Goal: Contribute content: Contribute content

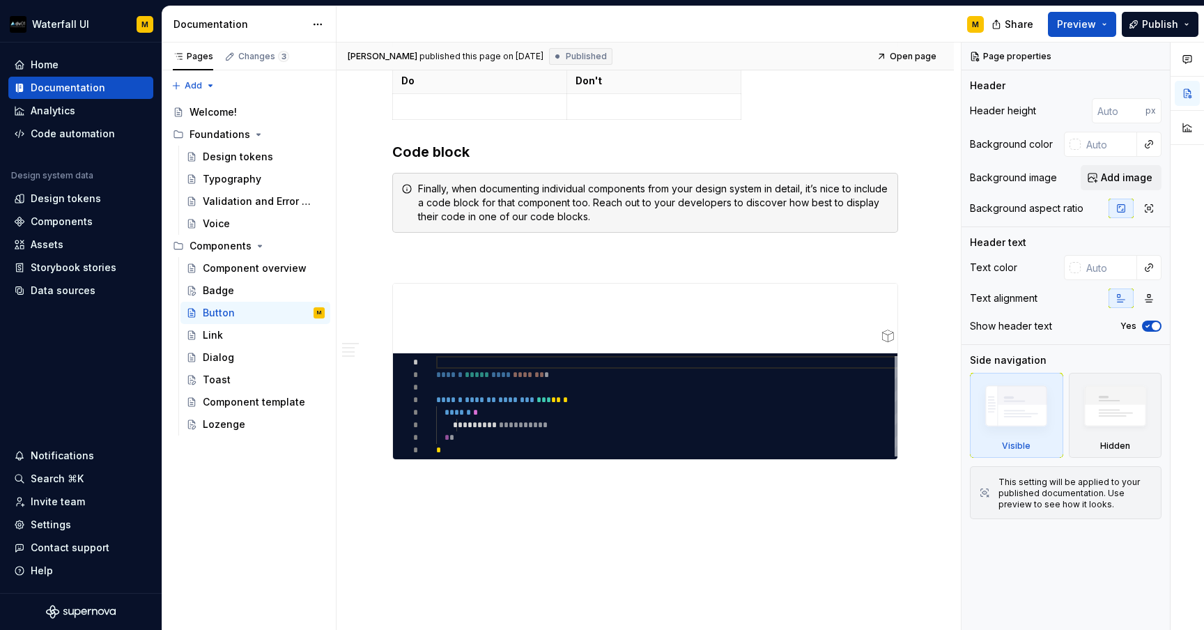
scroll to position [1505, 0]
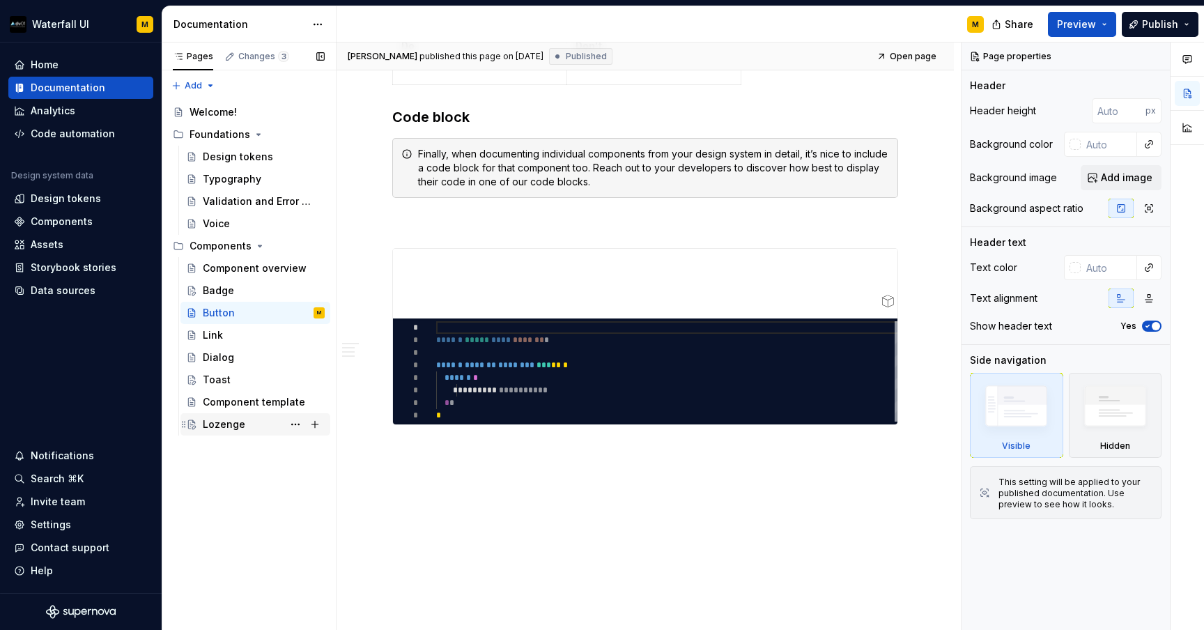
click at [231, 419] on div "Lozenge" at bounding box center [224, 424] width 43 height 14
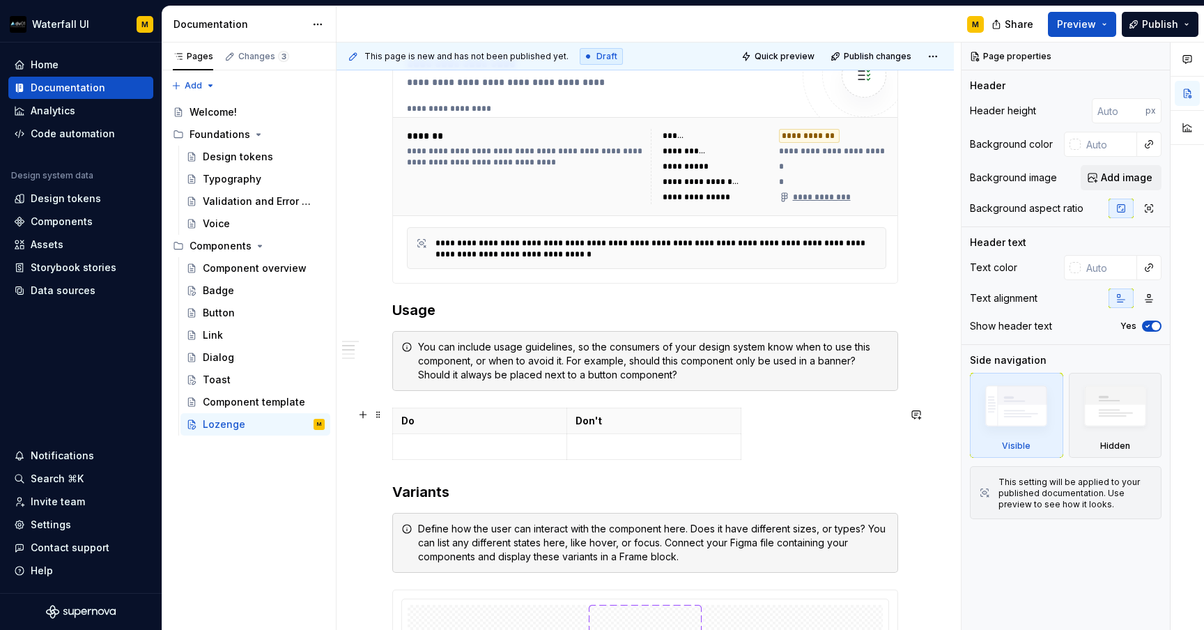
scroll to position [513, 0]
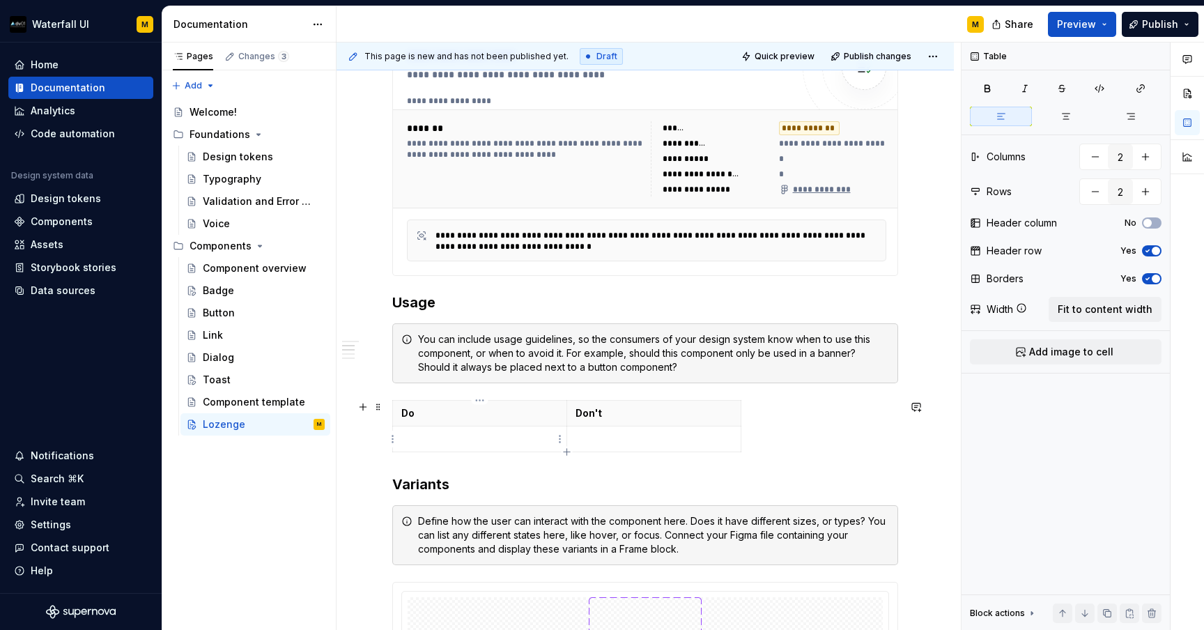
click at [438, 442] on p at bounding box center [479, 439] width 157 height 14
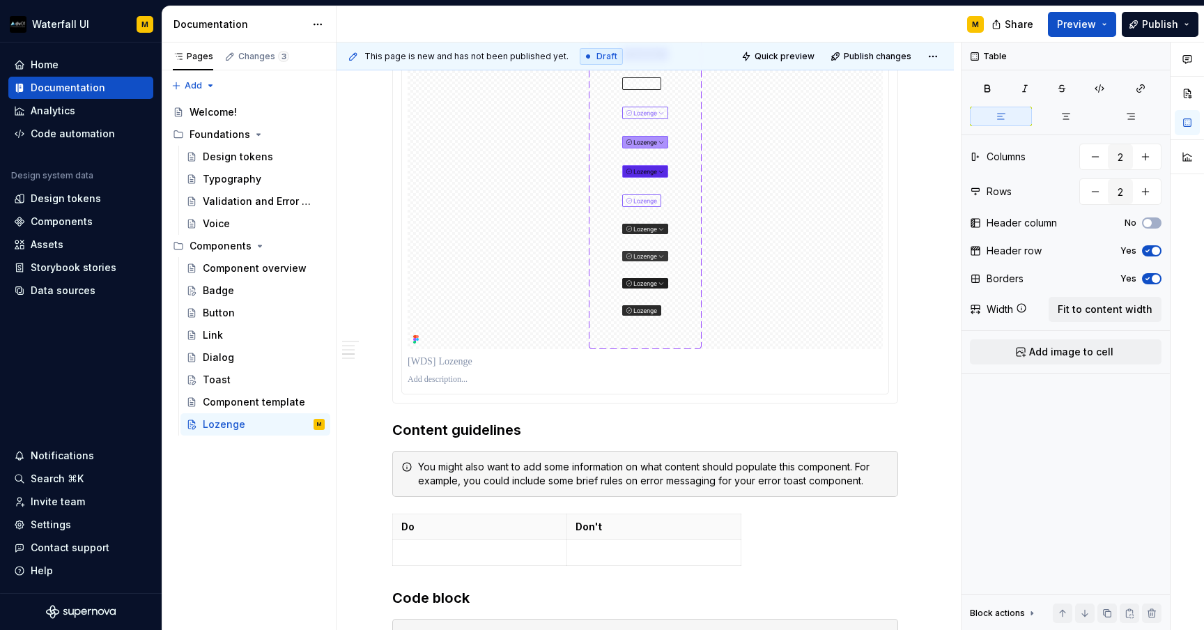
scroll to position [1857, 0]
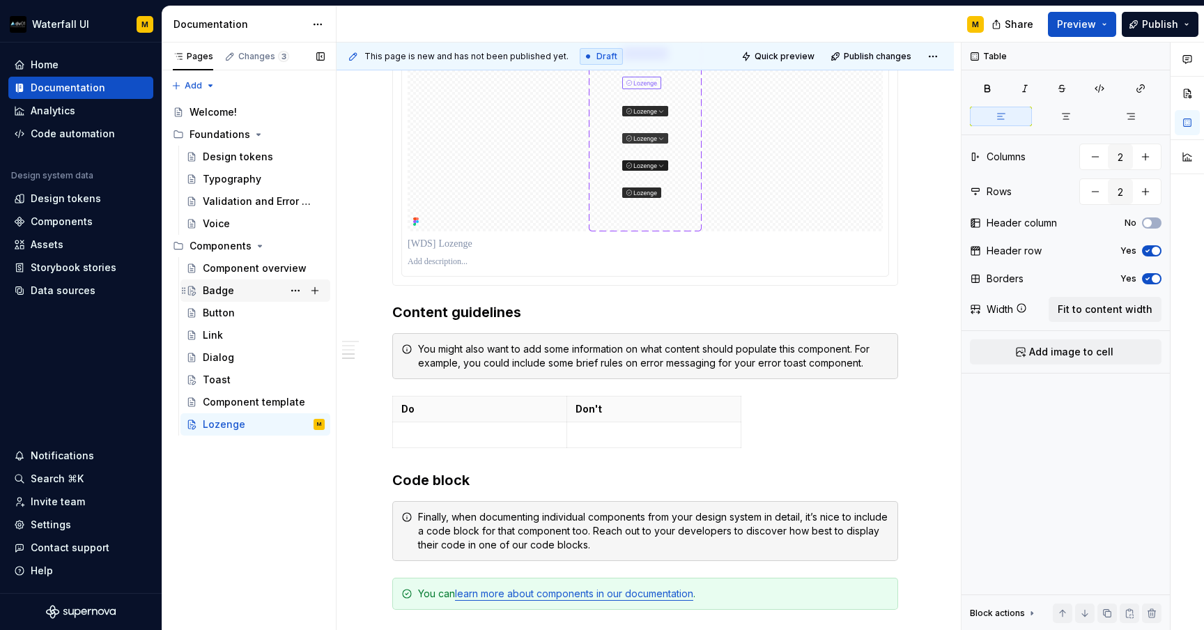
click at [221, 298] on div "Badge" at bounding box center [264, 291] width 122 height 20
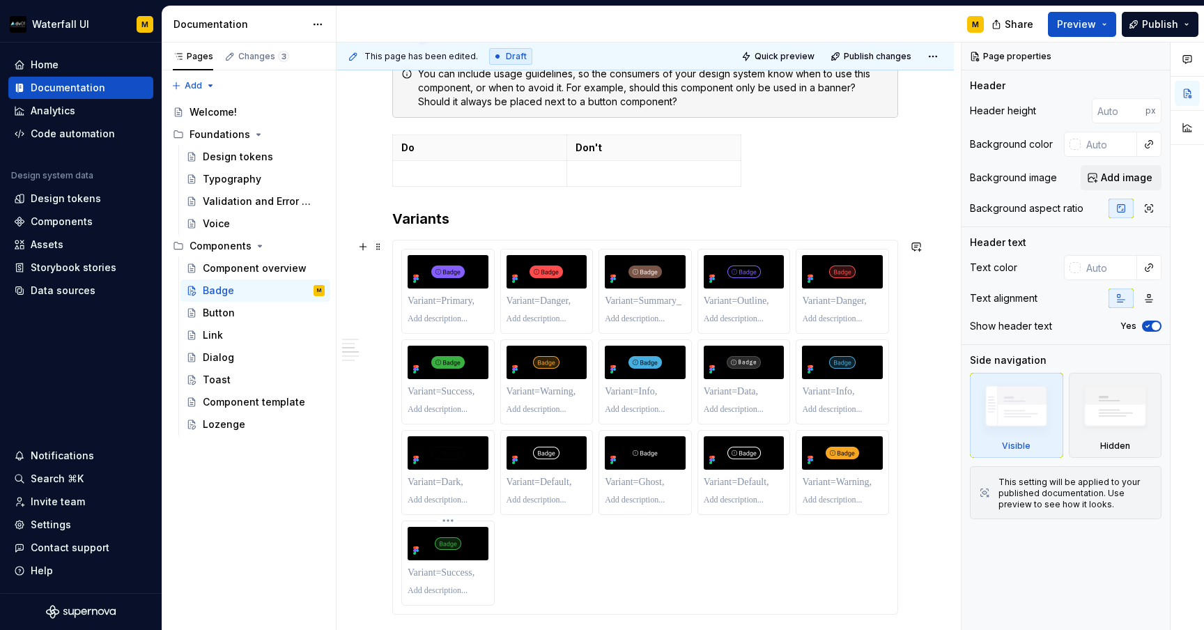
scroll to position [581, 0]
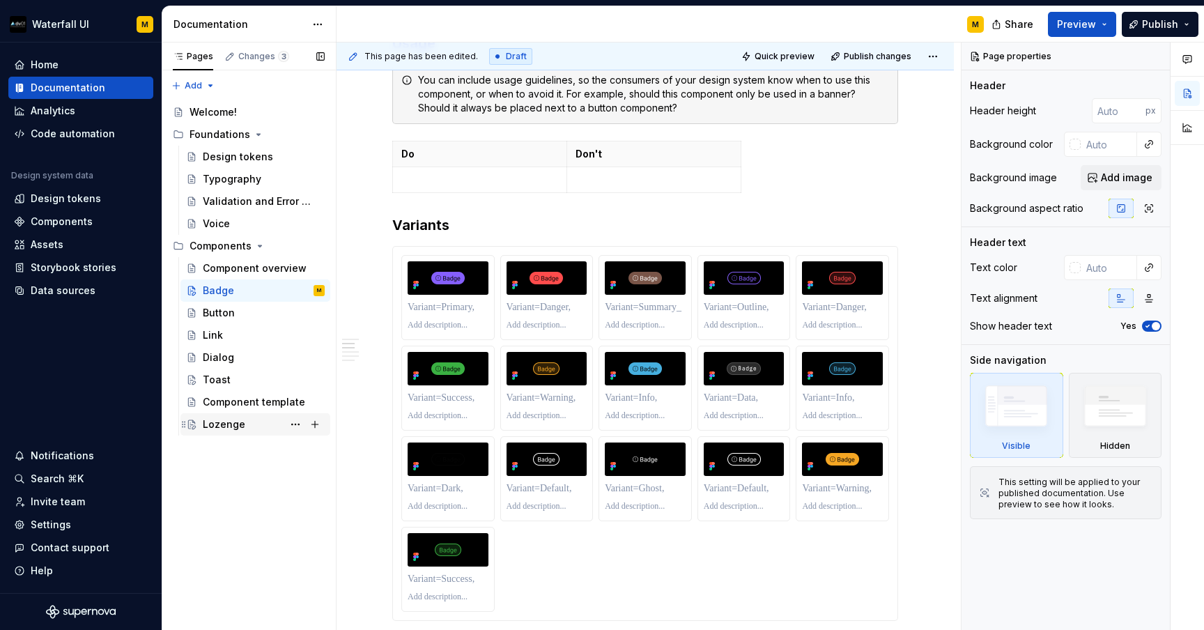
click at [215, 429] on div "Lozenge" at bounding box center [224, 424] width 43 height 14
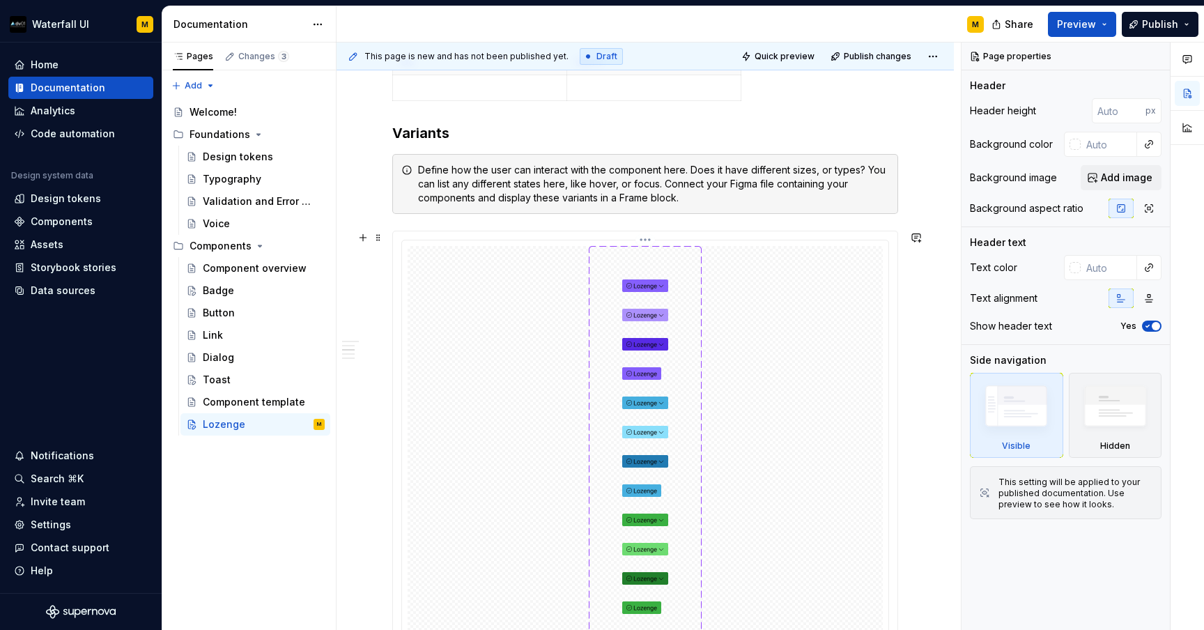
scroll to position [865, 0]
type textarea "*"
click at [360, 244] on button "button" at bounding box center [363, 237] width 20 height 20
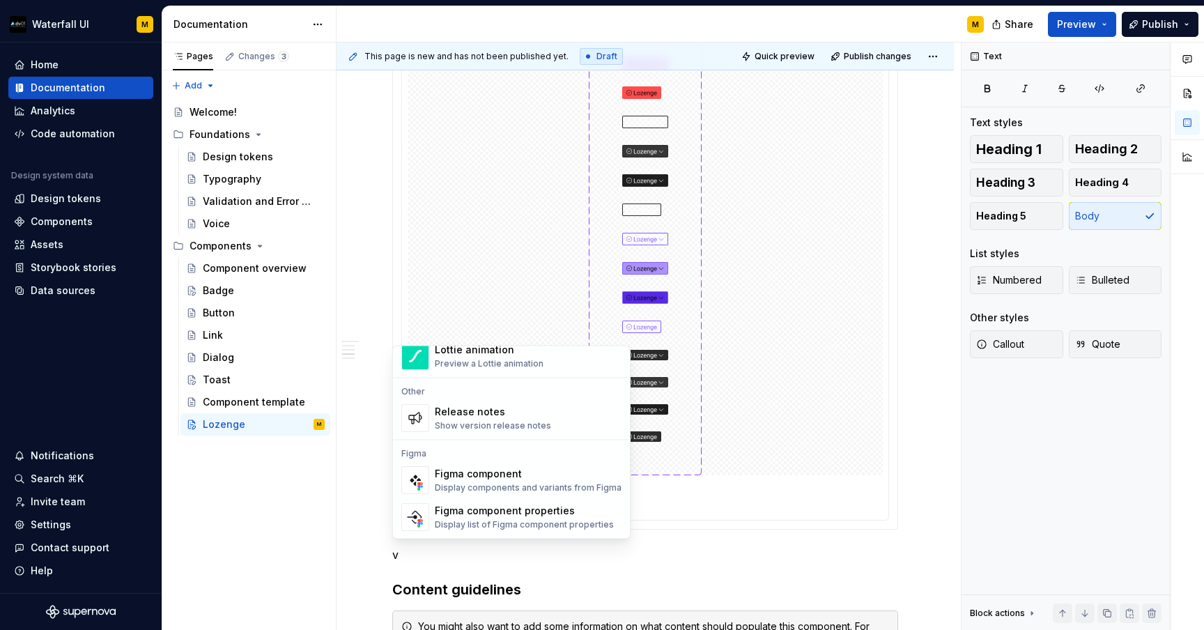
scroll to position [0, 0]
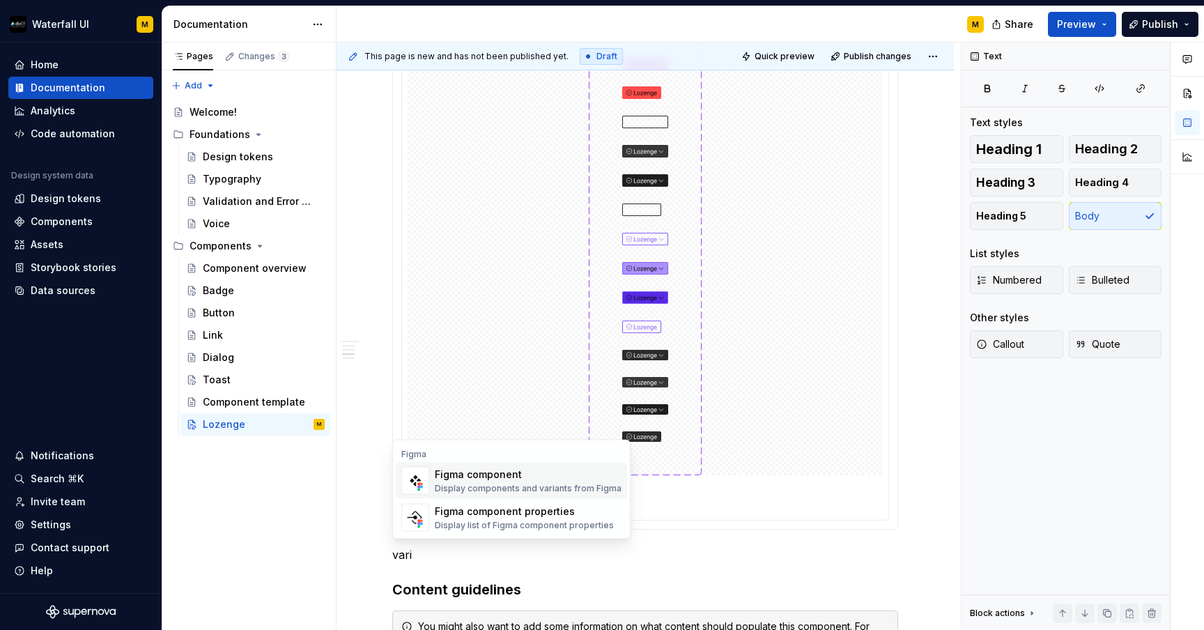
click at [453, 484] on div "Display components and variants from Figma" at bounding box center [528, 488] width 187 height 11
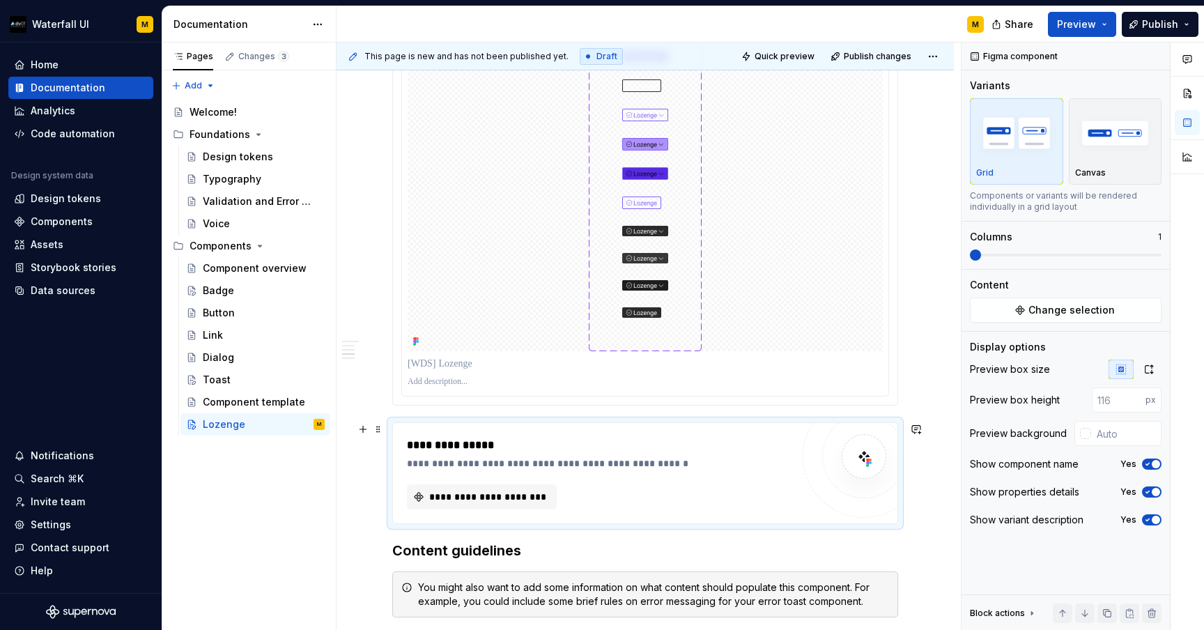
scroll to position [1739, 0]
click at [447, 503] on button "**********" at bounding box center [482, 495] width 150 height 25
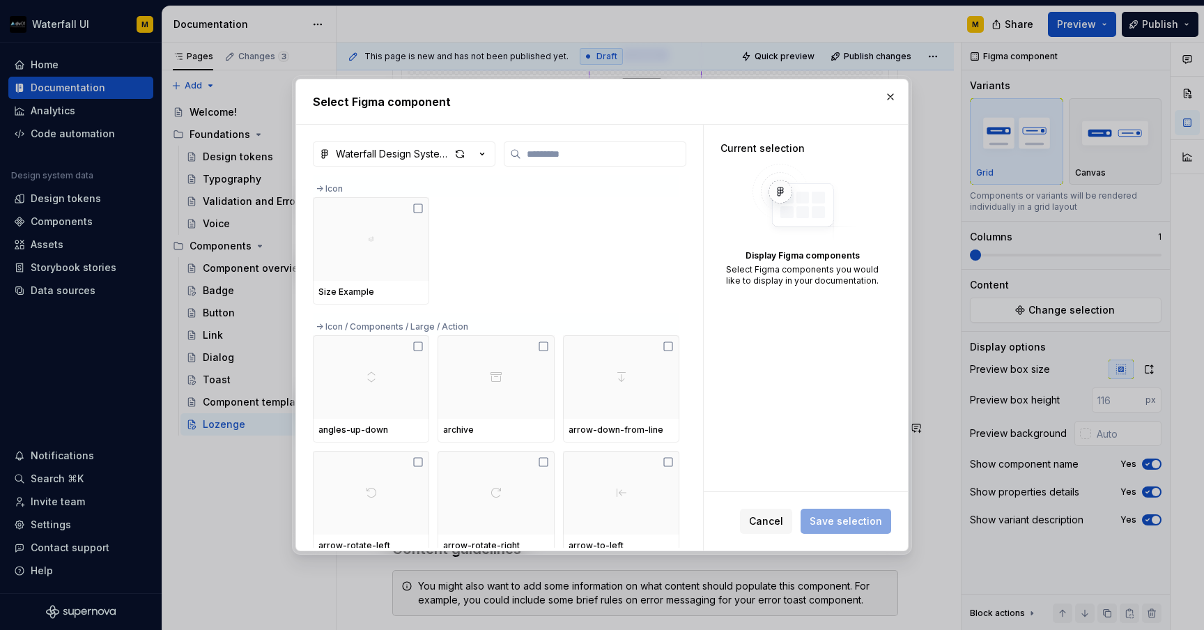
type textarea "*"
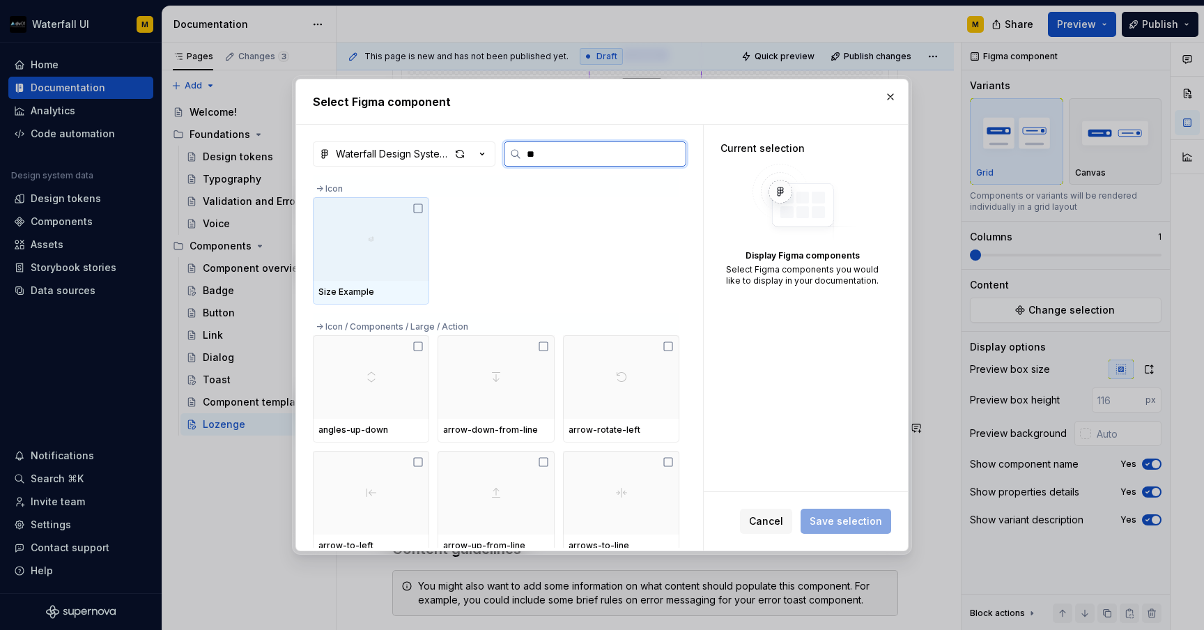
type input "***"
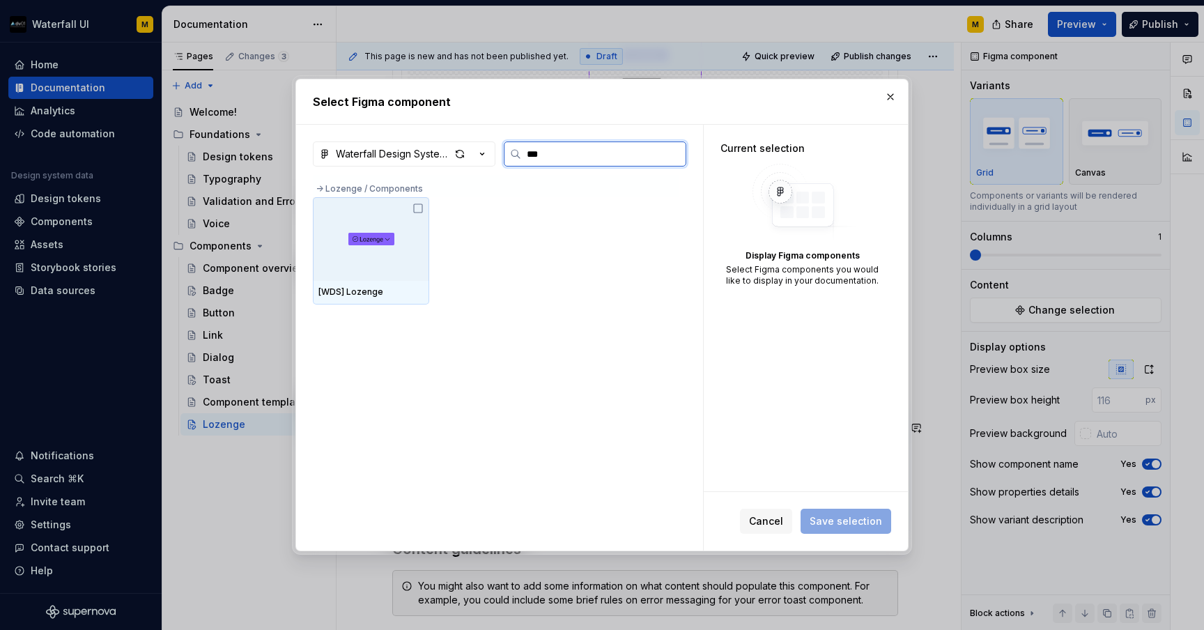
click at [420, 213] on icon at bounding box center [418, 208] width 11 height 11
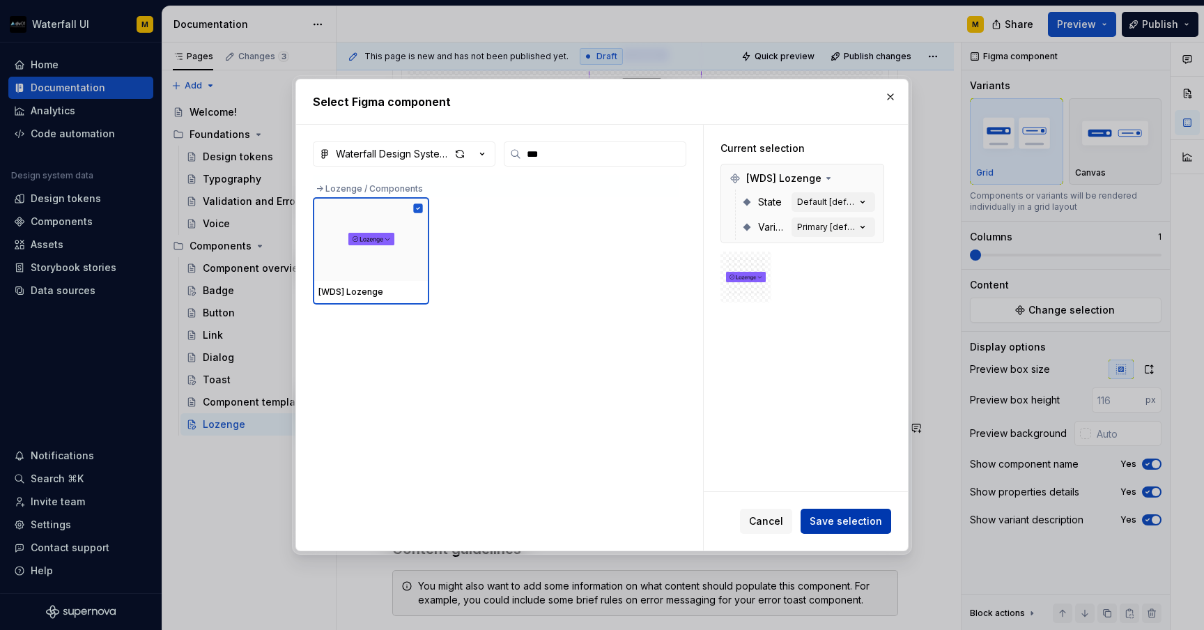
click at [827, 520] on span "Save selection" at bounding box center [846, 521] width 72 height 14
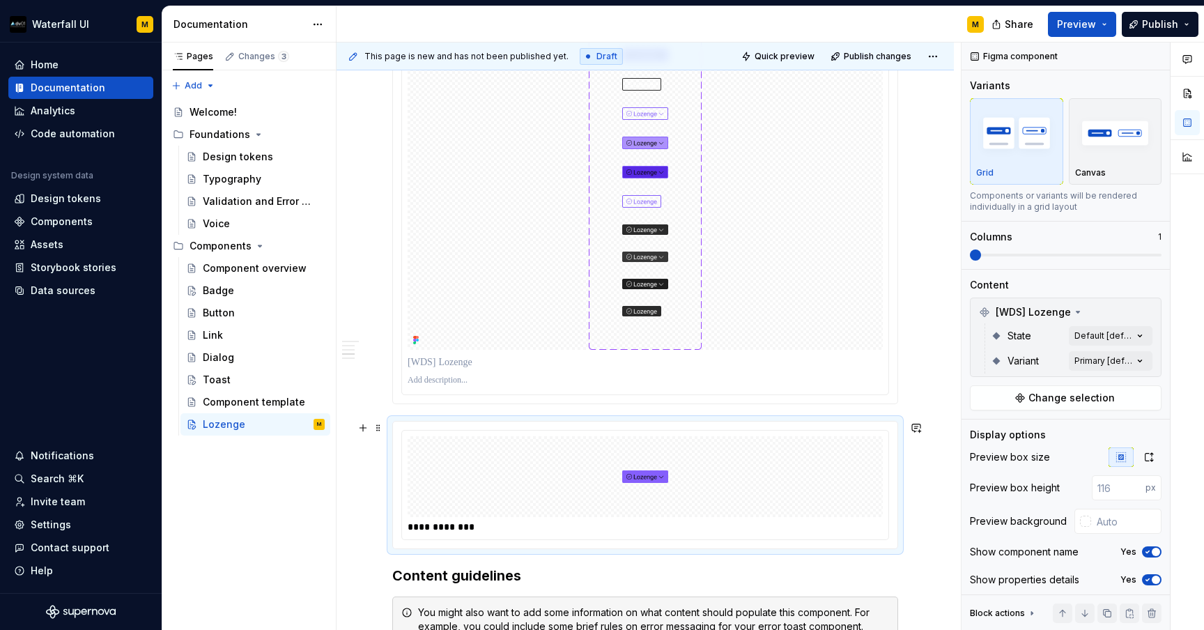
click at [801, 477] on div at bounding box center [645, 476] width 475 height 81
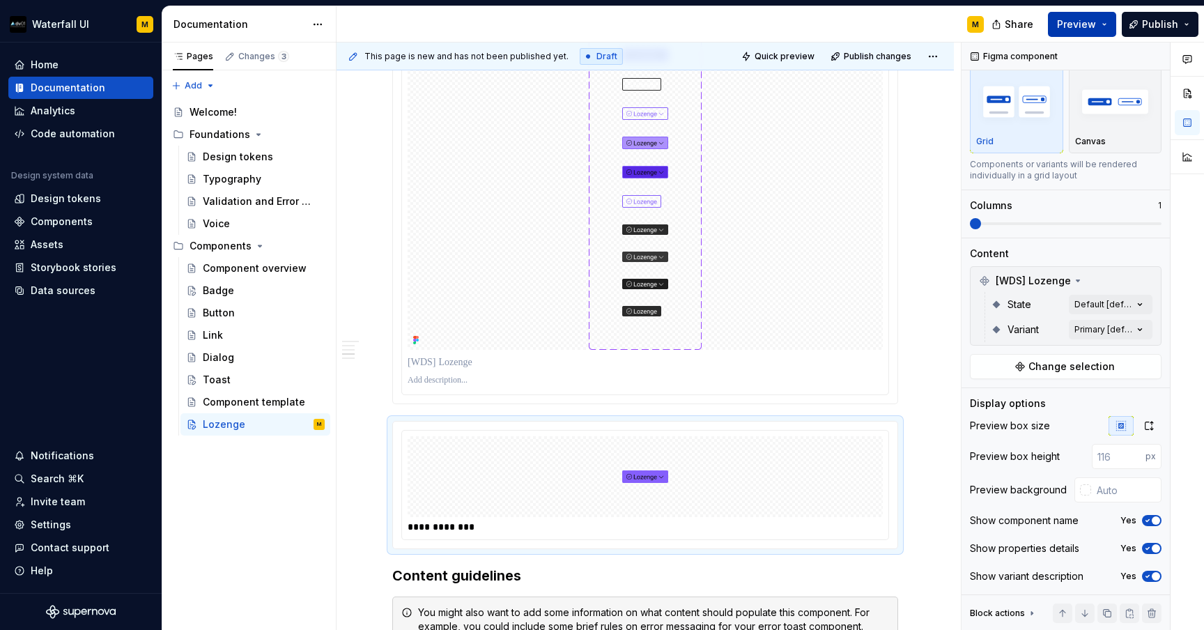
click at [1061, 21] on span "Preview" at bounding box center [1076, 24] width 39 height 14
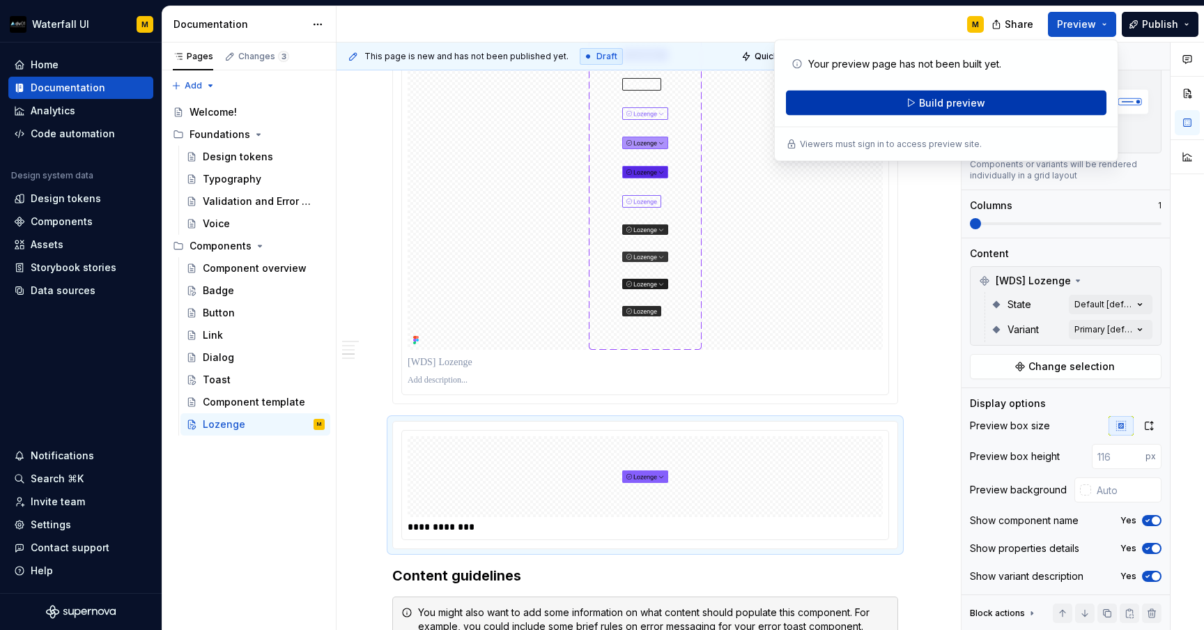
click at [976, 102] on span "Build preview" at bounding box center [952, 103] width 66 height 14
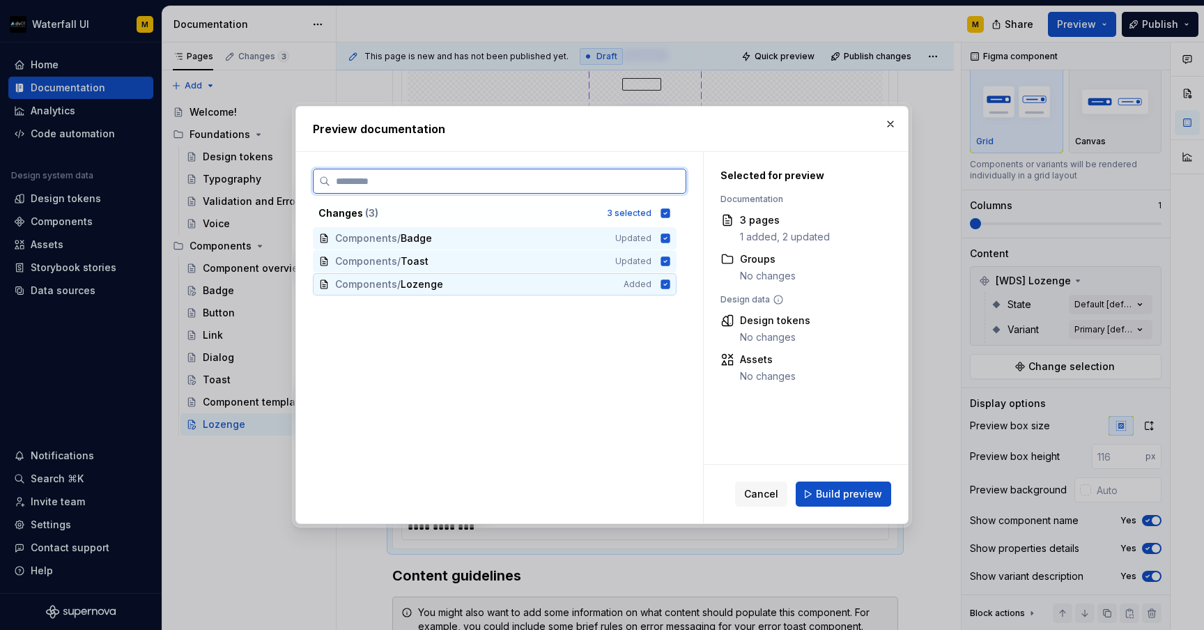
click at [350, 286] on span "Components" at bounding box center [366, 284] width 62 height 14
click at [351, 264] on span "Components" at bounding box center [366, 261] width 62 height 14
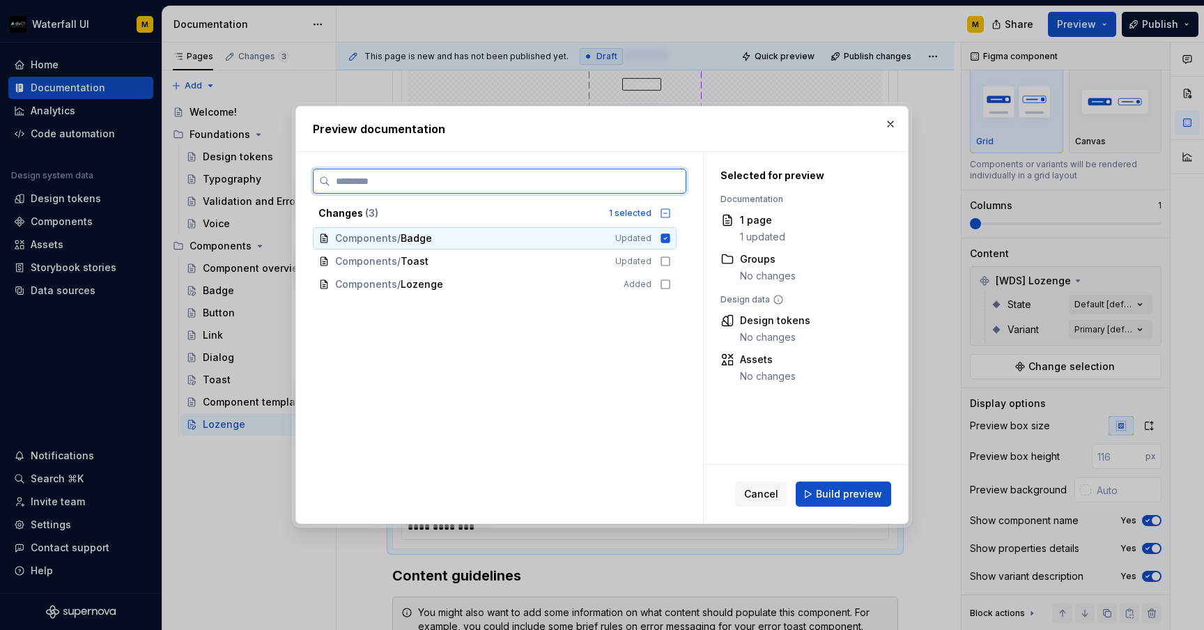
click at [351, 241] on span "Components" at bounding box center [366, 238] width 62 height 14
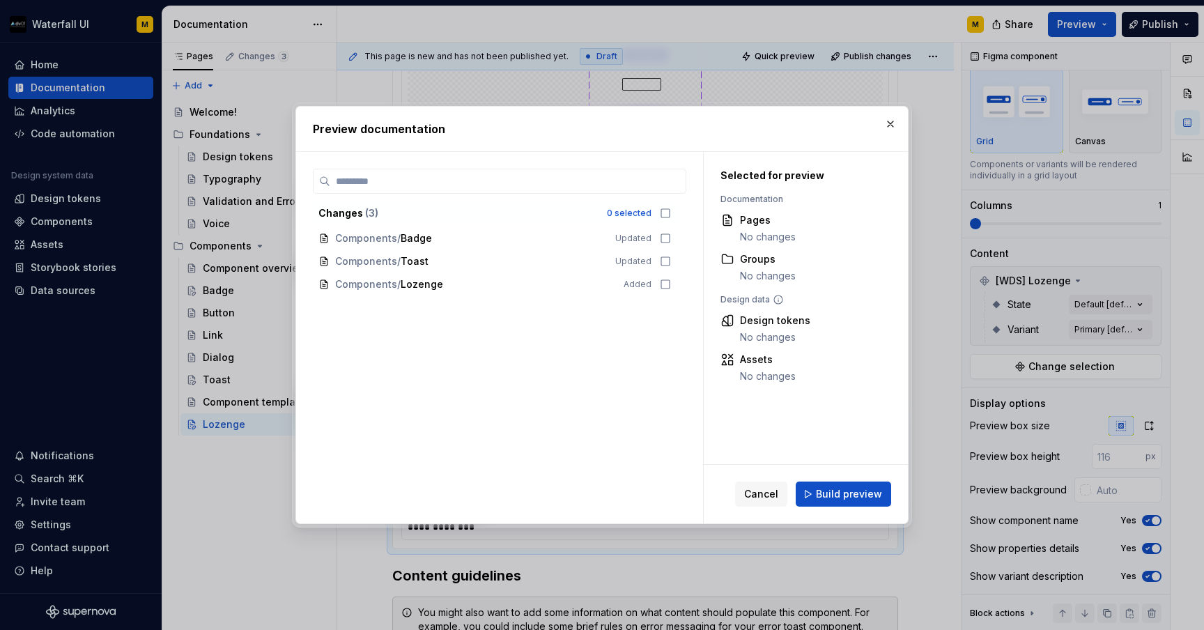
click at [351, 302] on div "Changes ( 3 ) 0 selected Components / Badge Updated Components / Toast Updated …" at bounding box center [500, 346] width 374 height 355
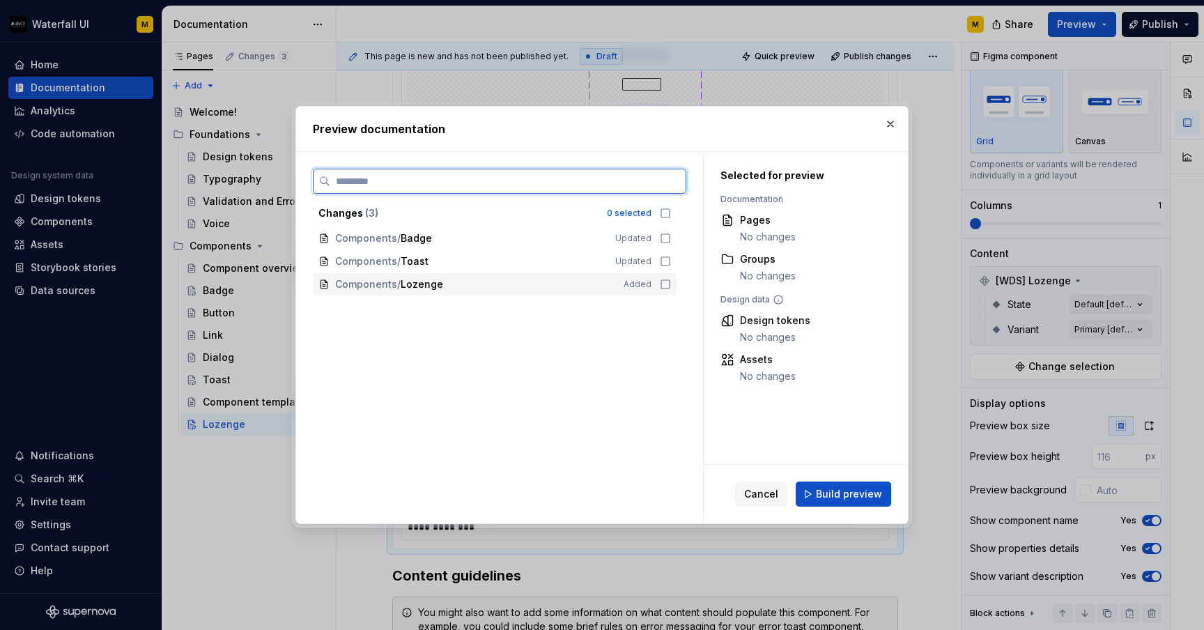
click at [351, 289] on span "Components" at bounding box center [366, 284] width 62 height 14
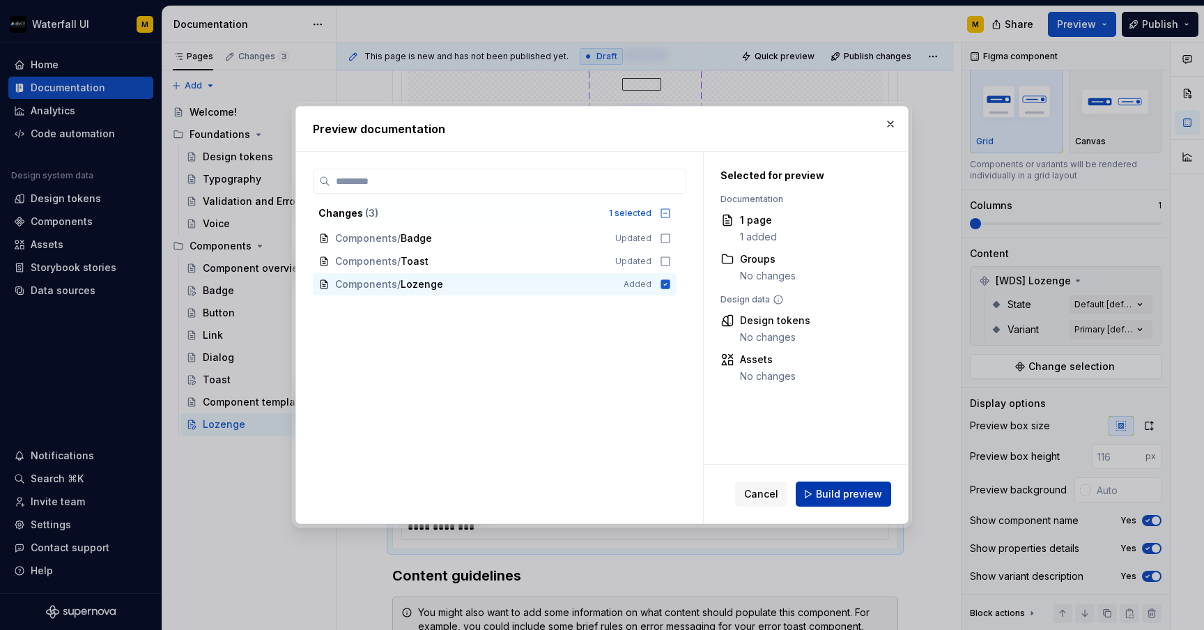
click at [827, 501] on button "Build preview" at bounding box center [843, 494] width 95 height 25
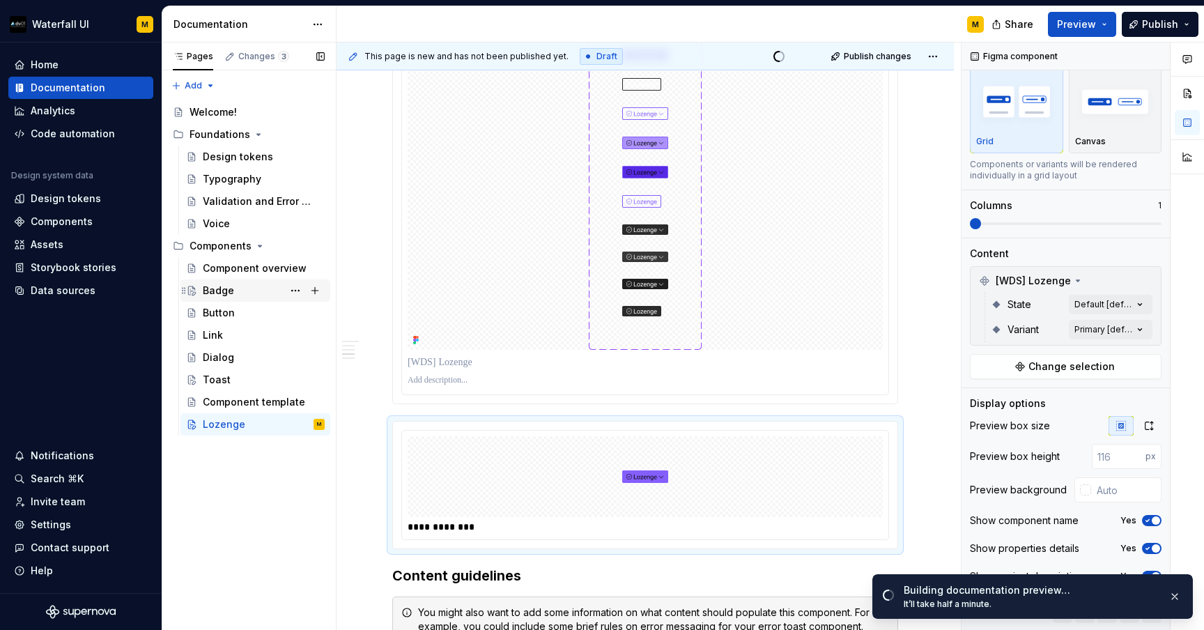
click at [245, 288] on div "Badge" at bounding box center [264, 291] width 122 height 20
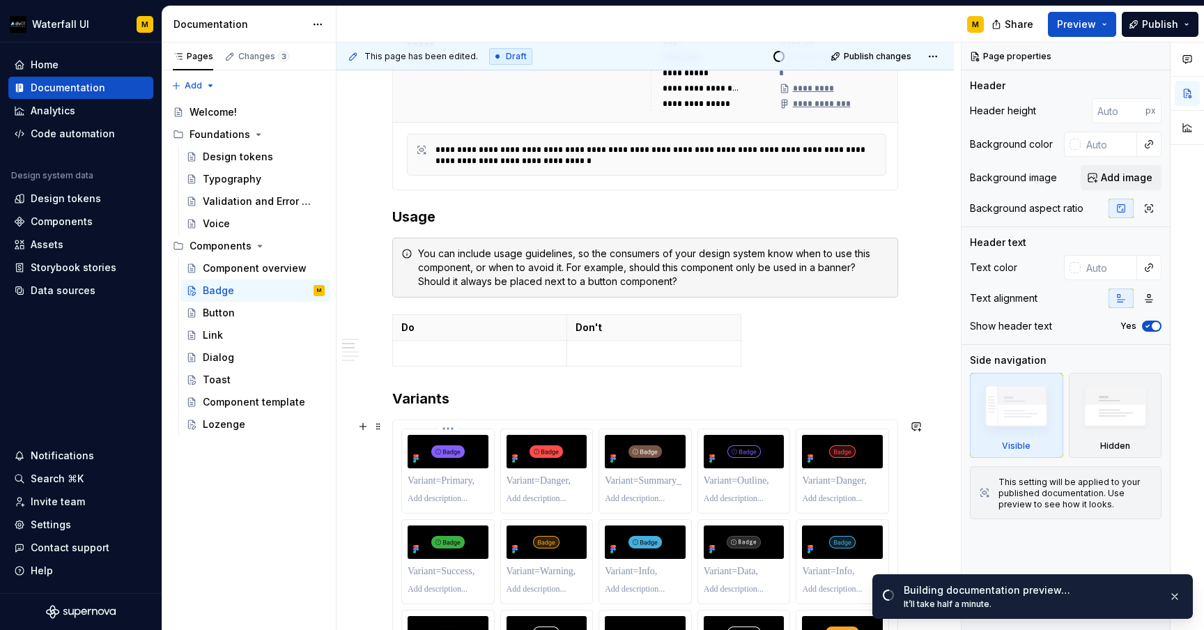
scroll to position [415, 0]
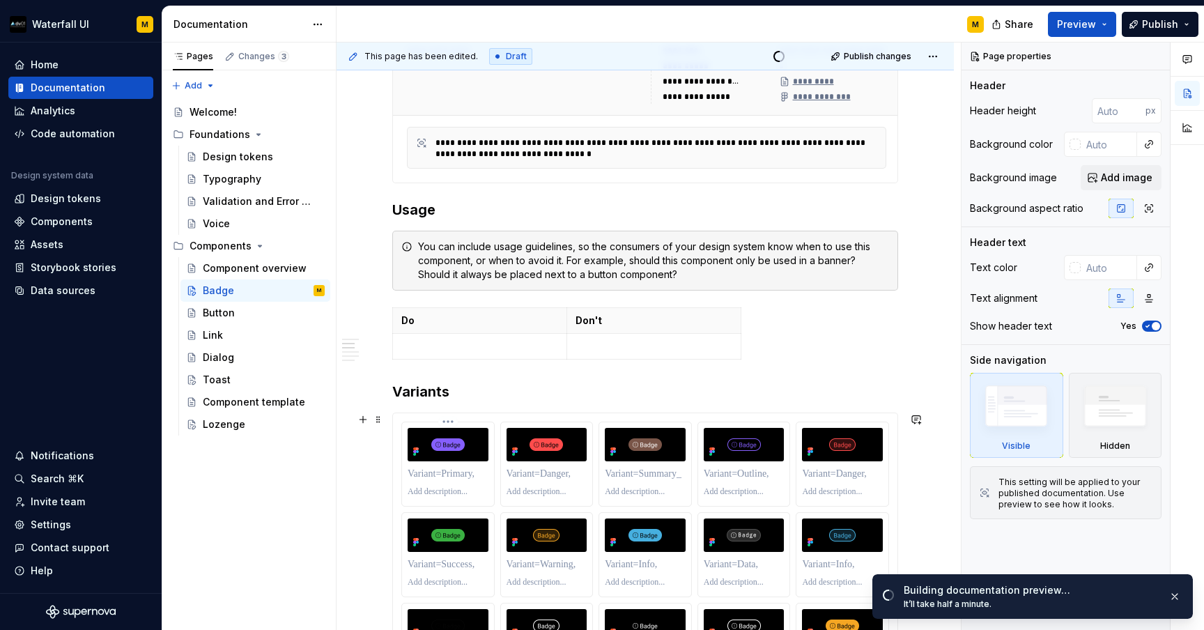
click at [443, 417] on html "Waterfall UI M Home Documentation Analytics Code automation Design system data …" at bounding box center [602, 315] width 1204 height 630
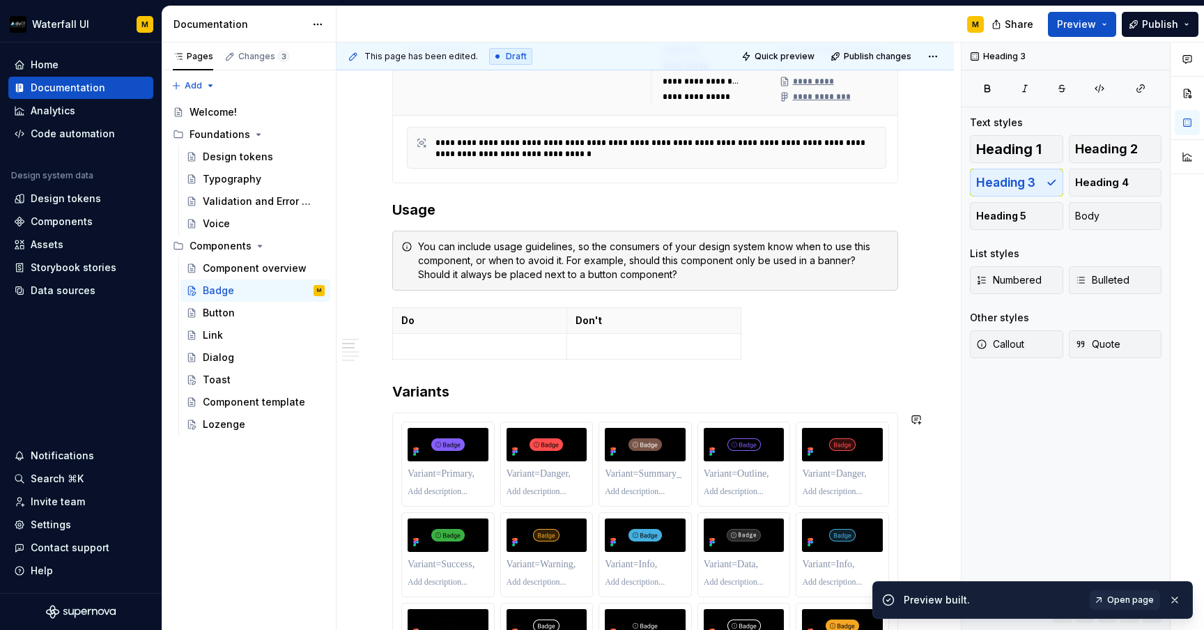
click at [411, 415] on html "Waterfall UI M Home Documentation Analytics Code automation Design system data …" at bounding box center [602, 315] width 1204 height 630
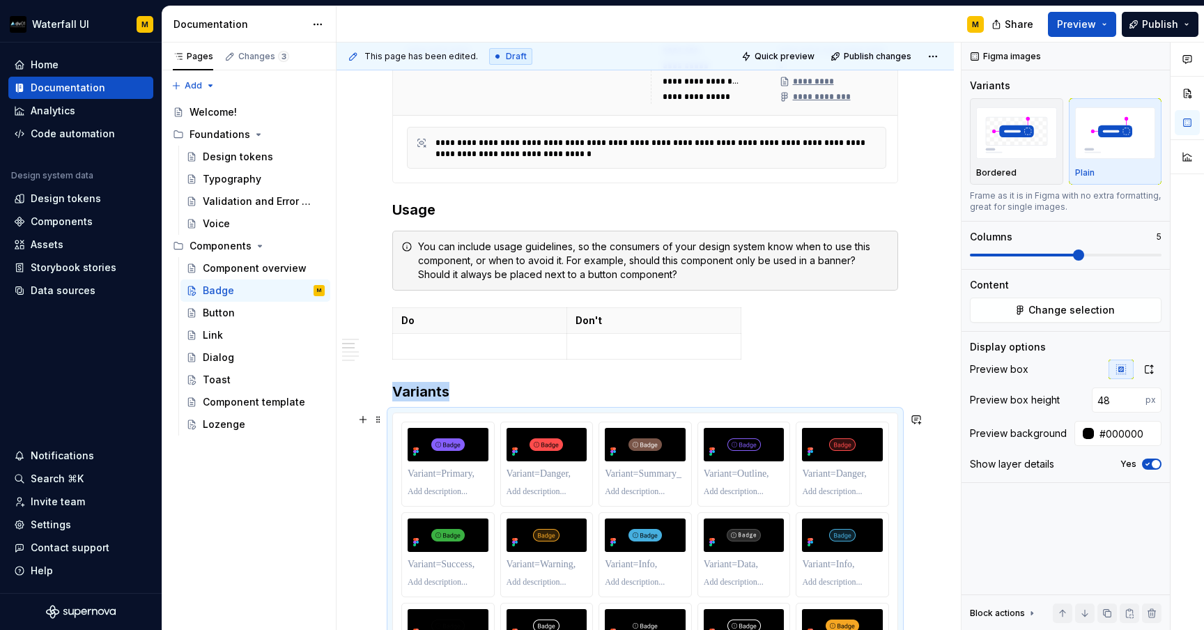
click at [396, 417] on div at bounding box center [645, 600] width 505 height 374
click at [263, 424] on div "Lozenge" at bounding box center [264, 425] width 122 height 20
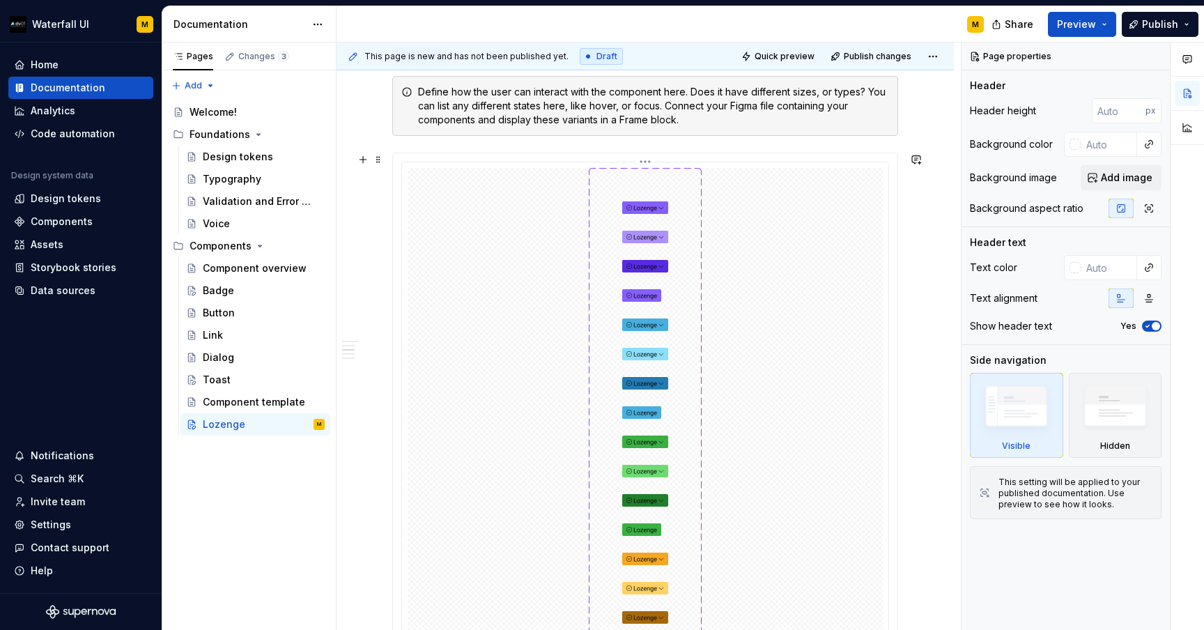
scroll to position [777, 0]
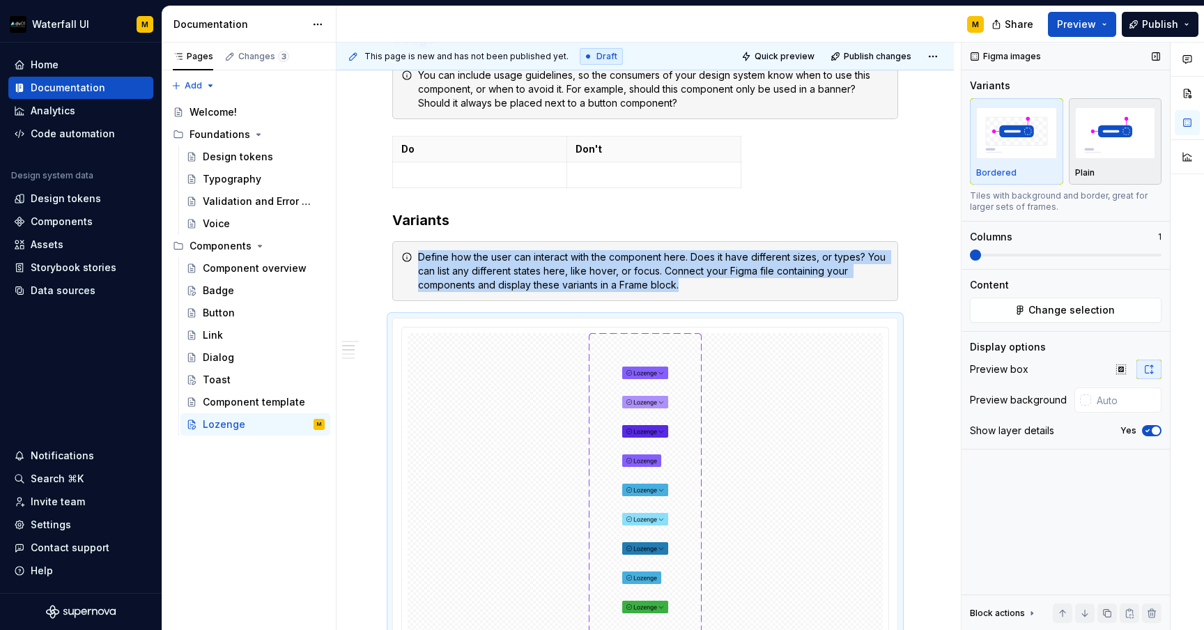
click at [1093, 139] on img "button" at bounding box center [1115, 132] width 81 height 51
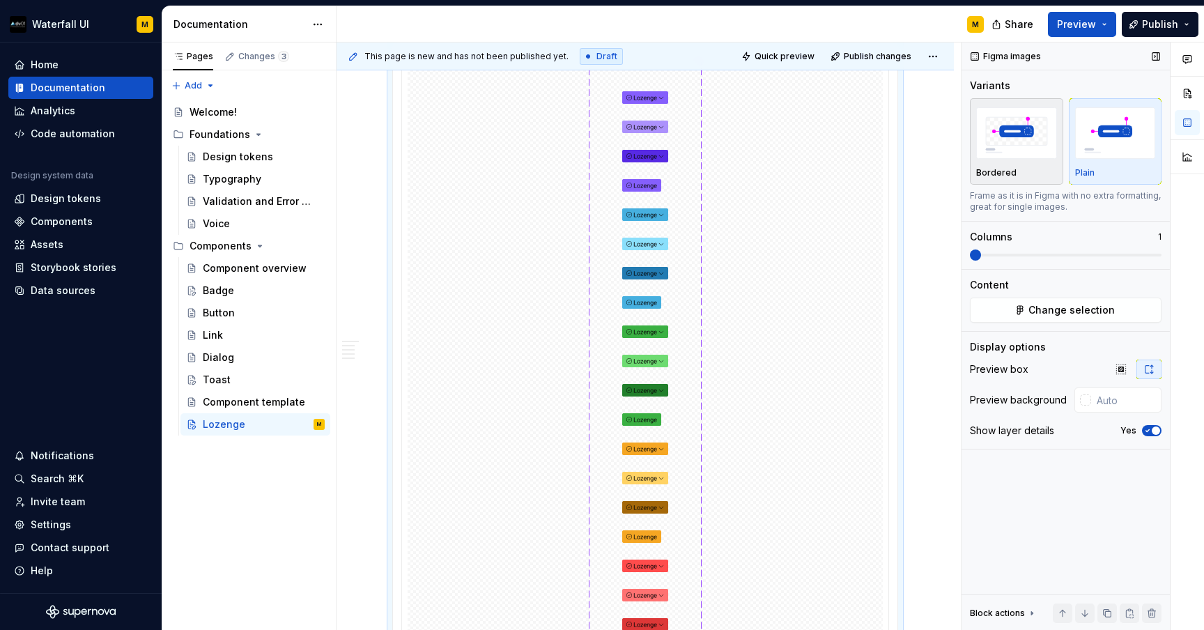
click at [1044, 157] on img "button" at bounding box center [1016, 132] width 81 height 51
click at [1087, 155] on img "button" at bounding box center [1115, 132] width 81 height 51
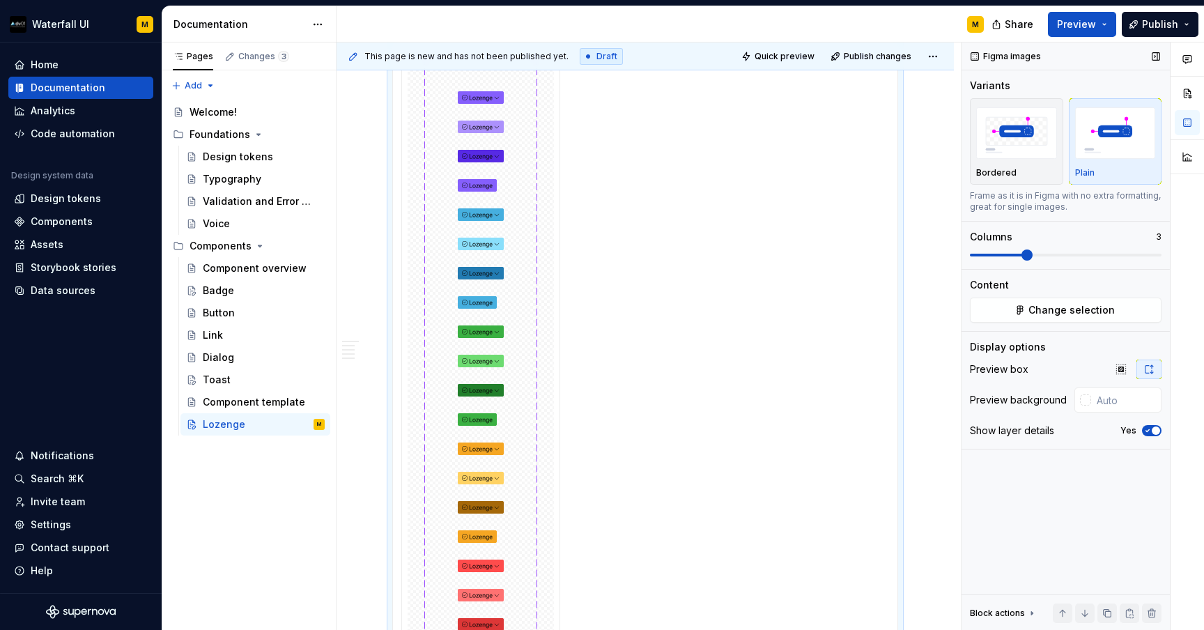
click at [1033, 261] on span at bounding box center [1027, 255] width 11 height 11
click at [1018, 304] on button "Change selection" at bounding box center [1066, 310] width 192 height 25
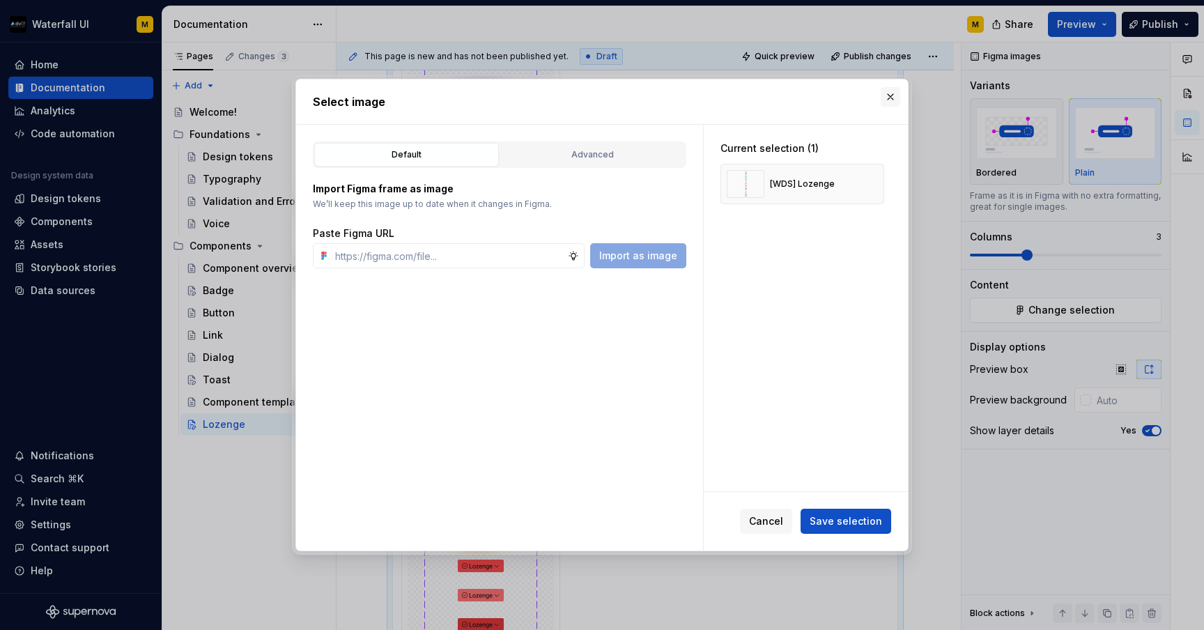
click at [889, 95] on button "button" at bounding box center [891, 97] width 20 height 20
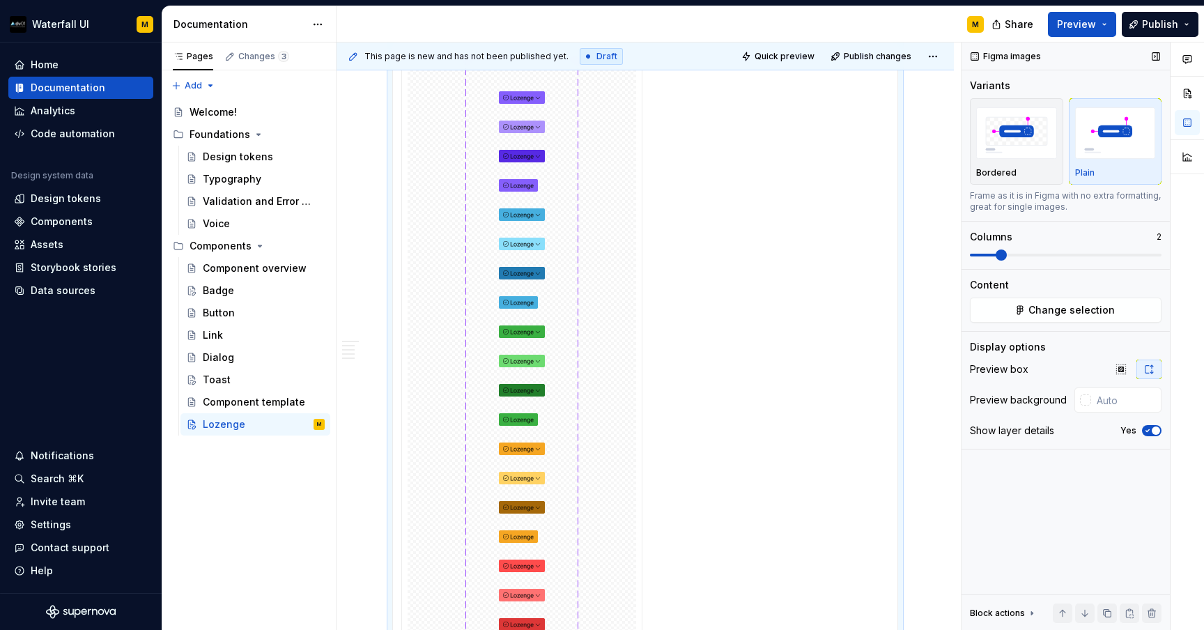
click at [997, 253] on span at bounding box center [1001, 255] width 11 height 11
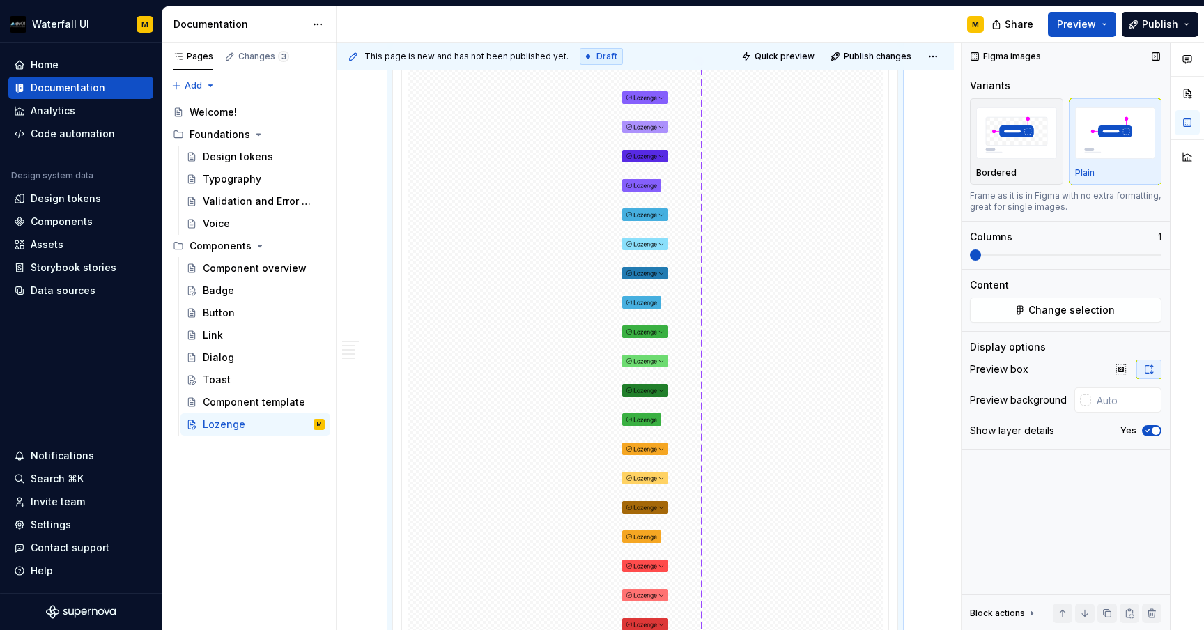
click at [970, 253] on span at bounding box center [975, 255] width 11 height 11
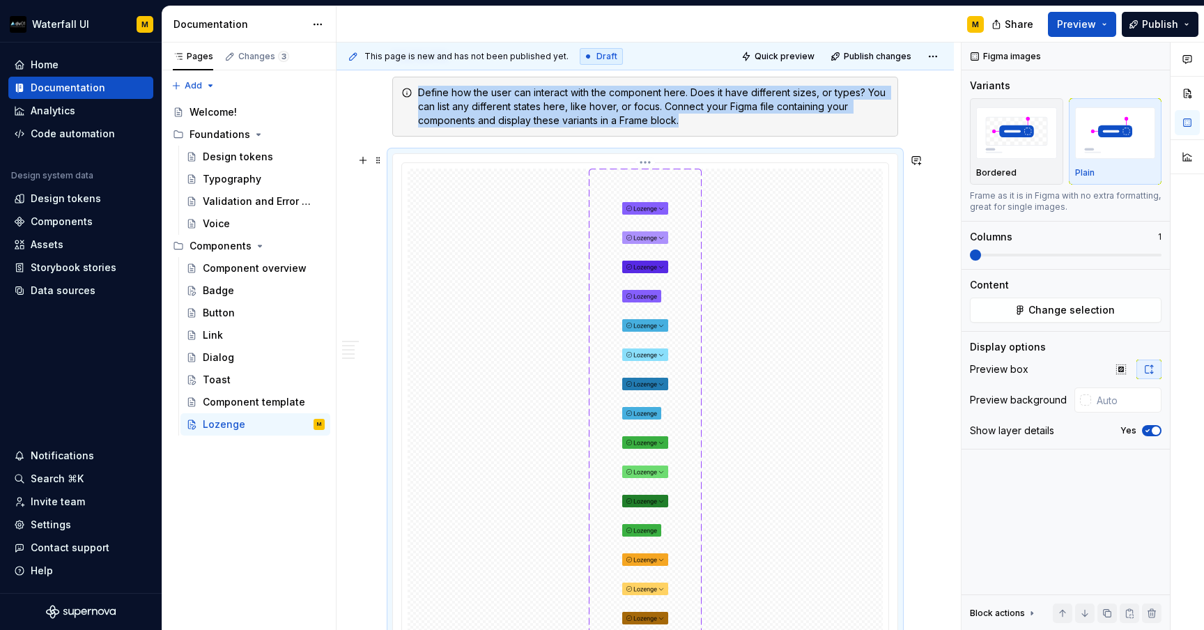
scroll to position [820, 0]
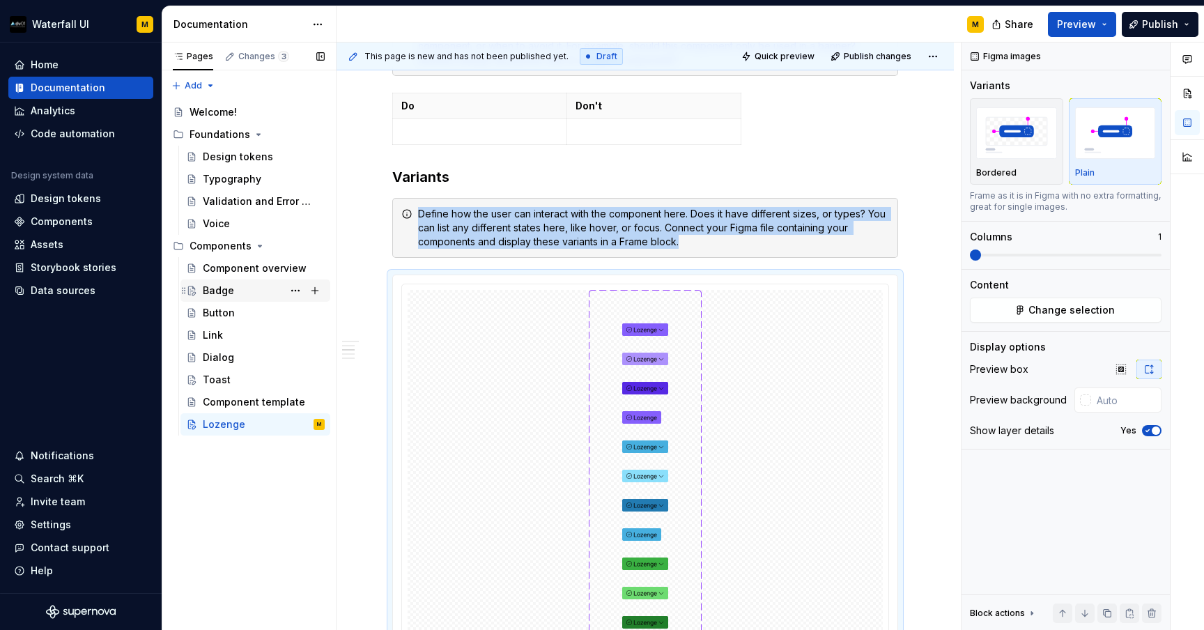
click at [233, 292] on div "Badge" at bounding box center [264, 291] width 122 height 20
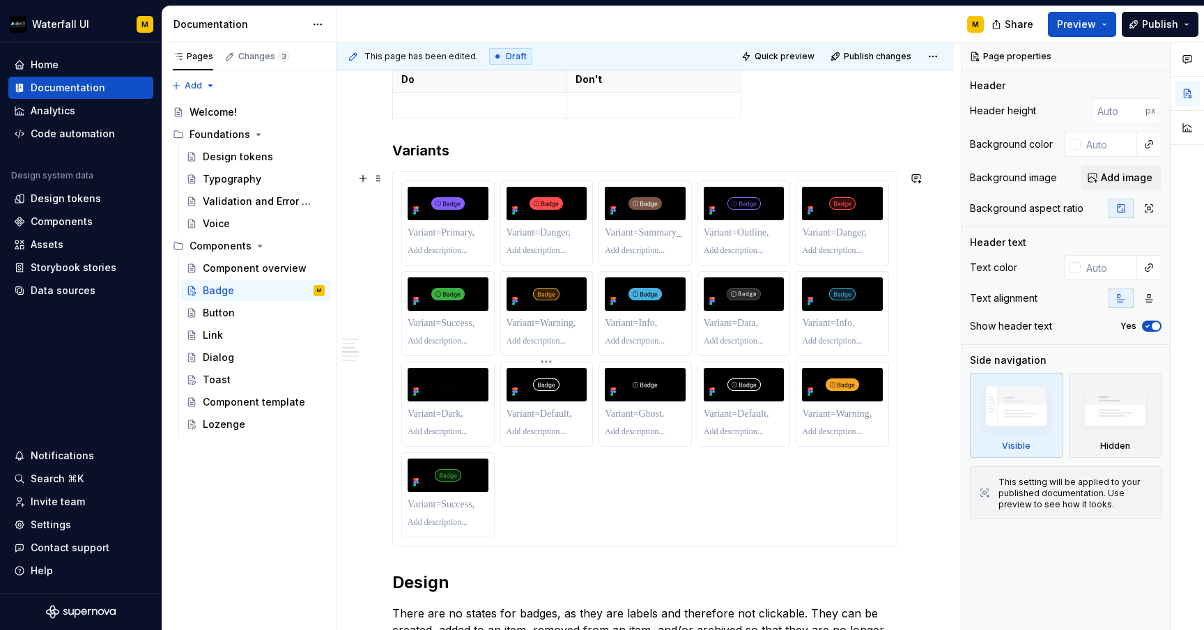
scroll to position [670, 0]
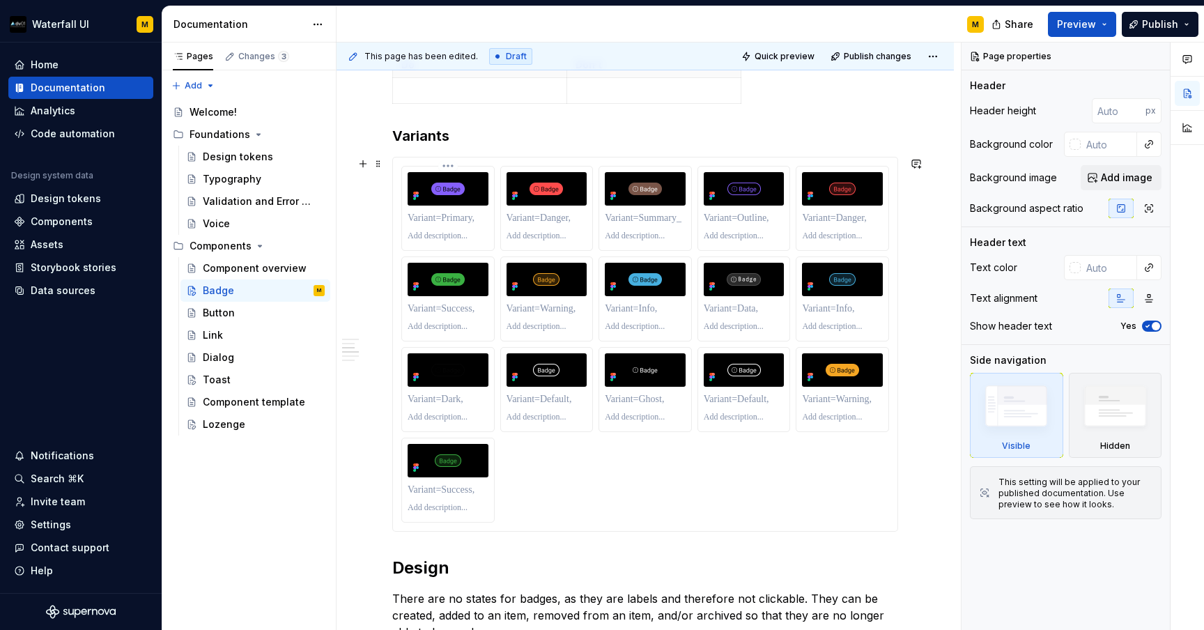
click at [460, 226] on div at bounding box center [448, 218] width 81 height 20
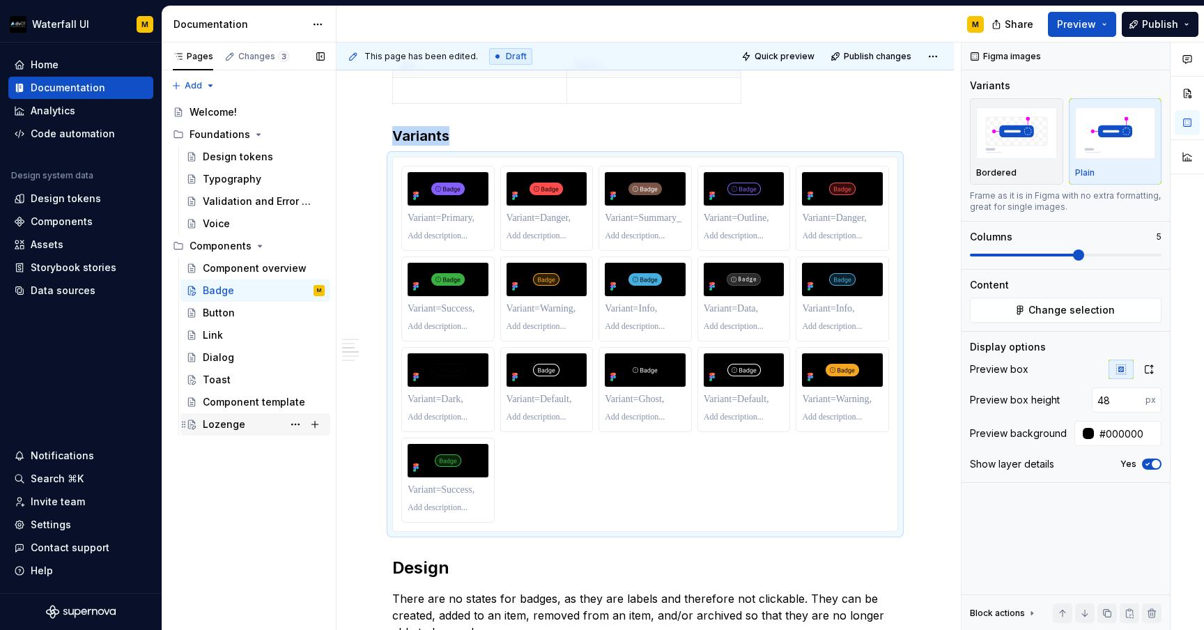
click at [224, 432] on div "Lozenge" at bounding box center [264, 425] width 122 height 20
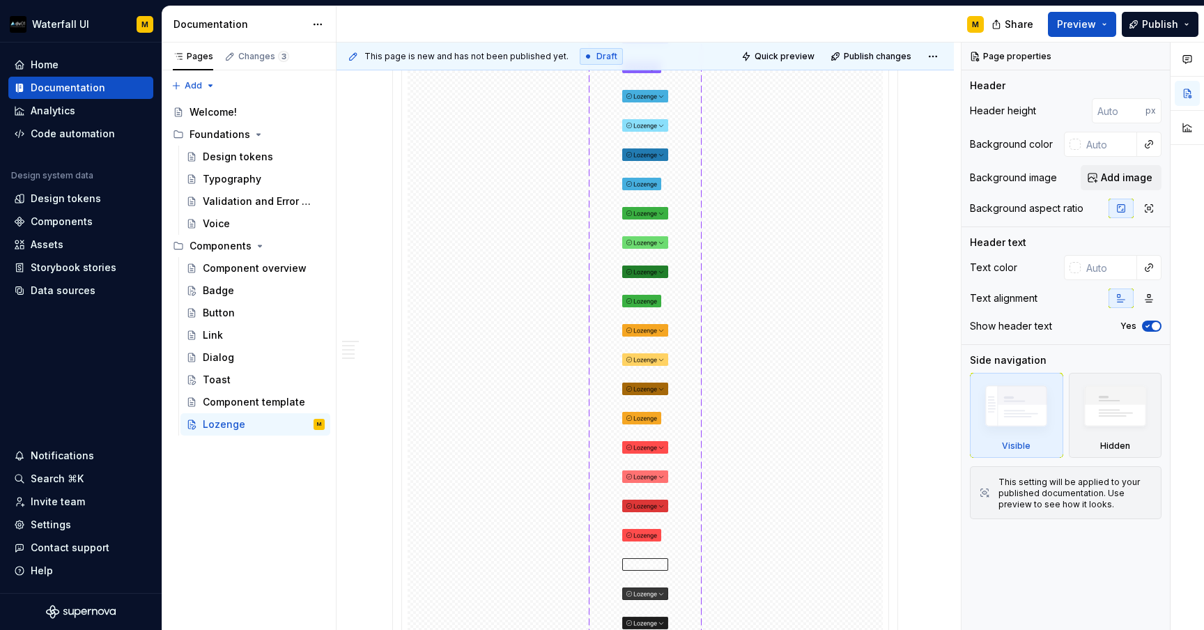
scroll to position [1172, 0]
type textarea "*"
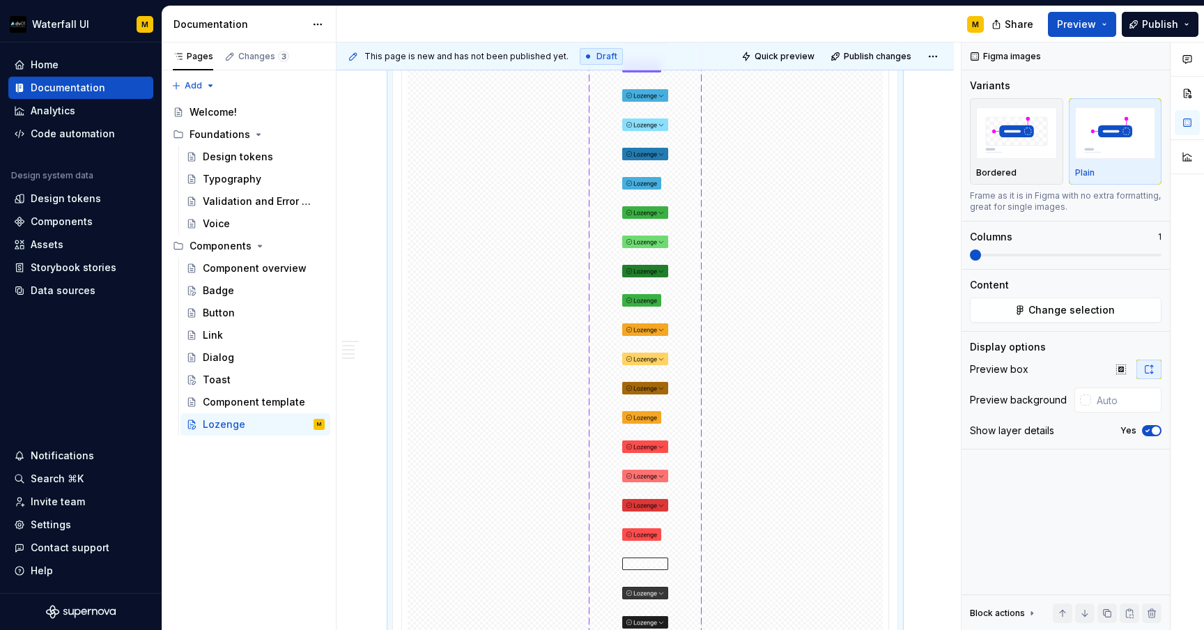
click at [507, 438] on div at bounding box center [645, 428] width 475 height 979
click at [1084, 401] on div at bounding box center [1085, 399] width 11 height 11
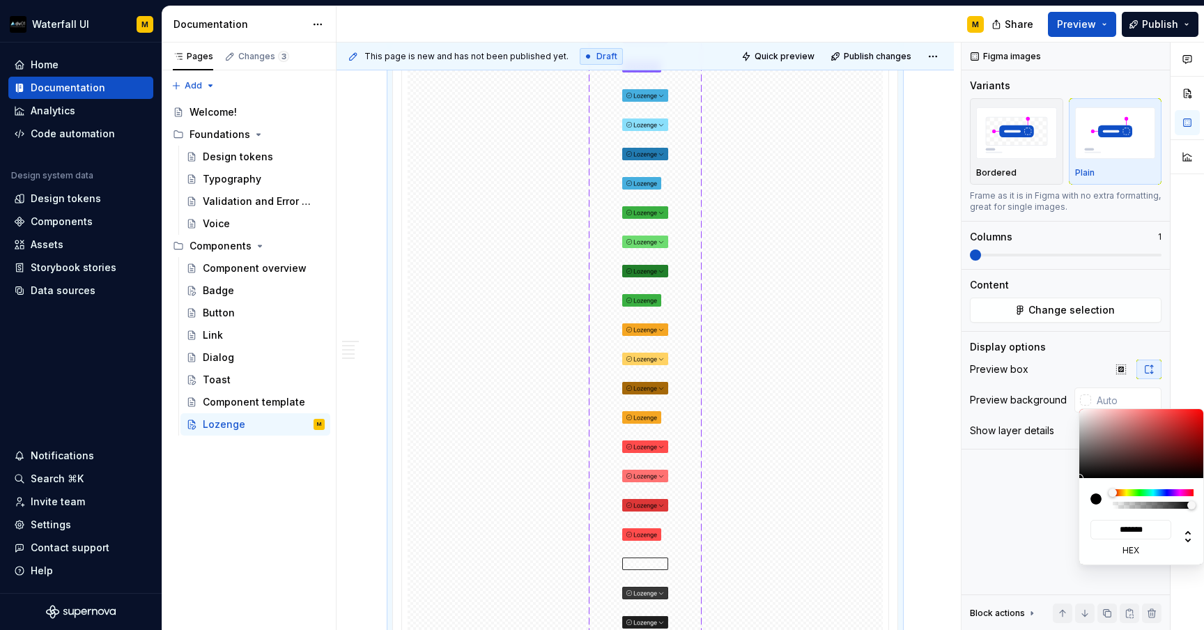
type input "#393333"
type input "*******"
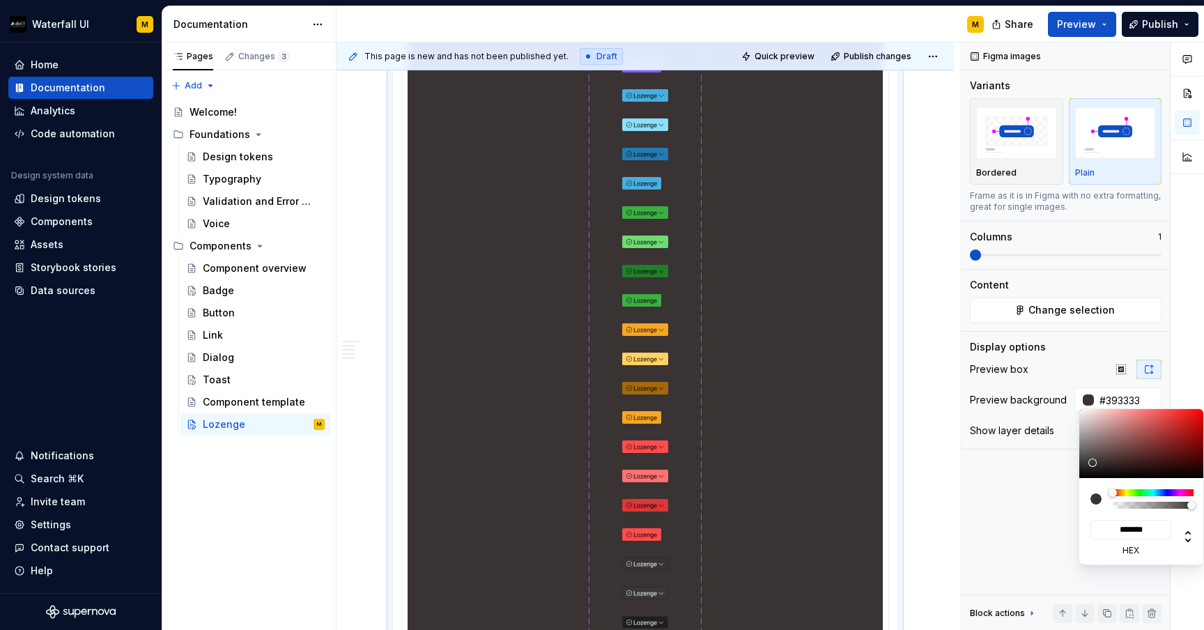
type input "#363232"
type input "*******"
type input "#1C1C1C"
type input "*******"
type input "#000000"
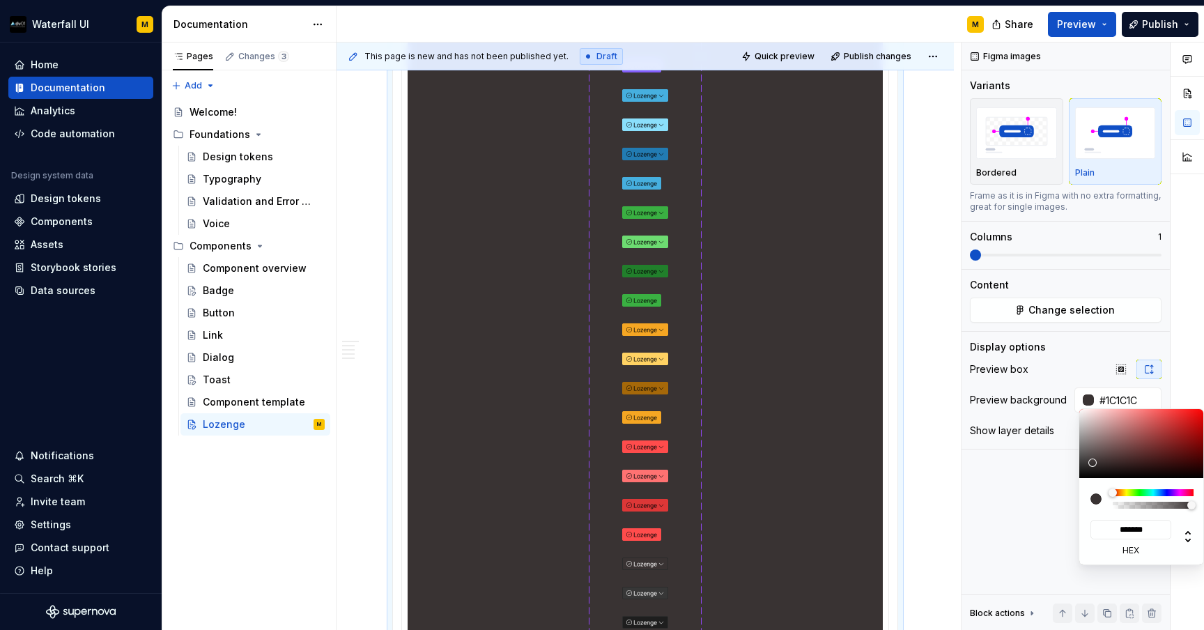
type input "*******"
drag, startPoint x: 1092, startPoint y: 463, endPoint x: 1066, endPoint y: 525, distance: 67.4
click at [1066, 525] on body "Waterfall UI M Home Documentation Analytics Code automation Design system data …" at bounding box center [602, 315] width 1204 height 630
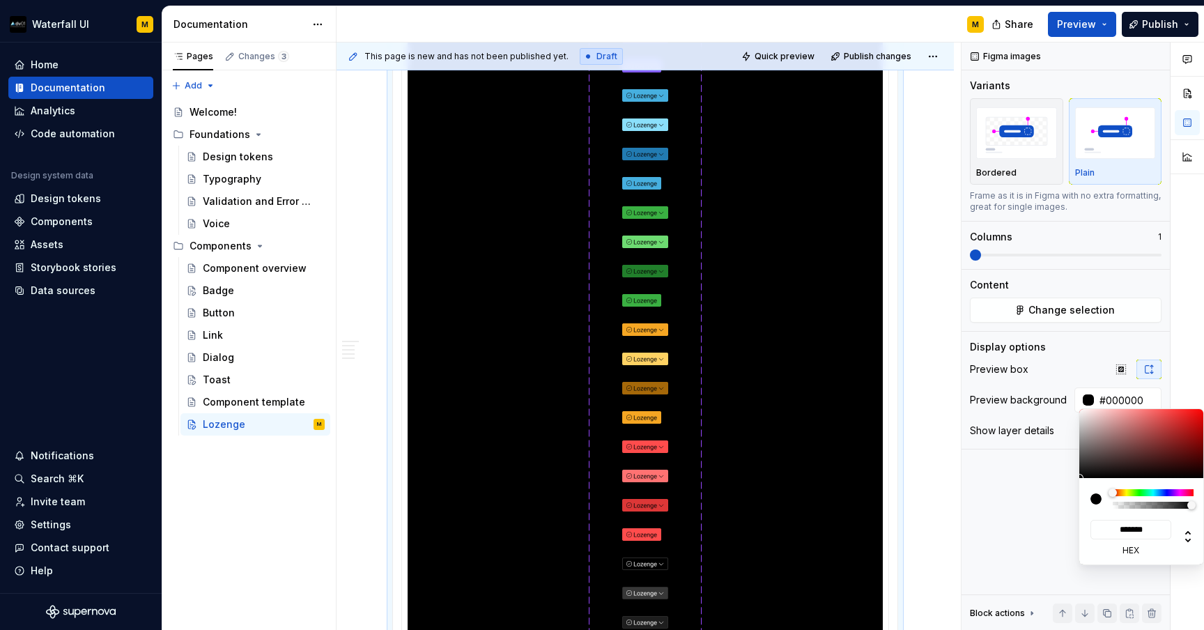
click at [1002, 489] on div "Comments Open comments No comments yet Select ‘Comment’ from the block context …" at bounding box center [1083, 337] width 243 height 588
click at [1006, 371] on div "Comments Open comments No comments yet Select ‘Comment’ from the block context …" at bounding box center [1083, 337] width 243 height 588
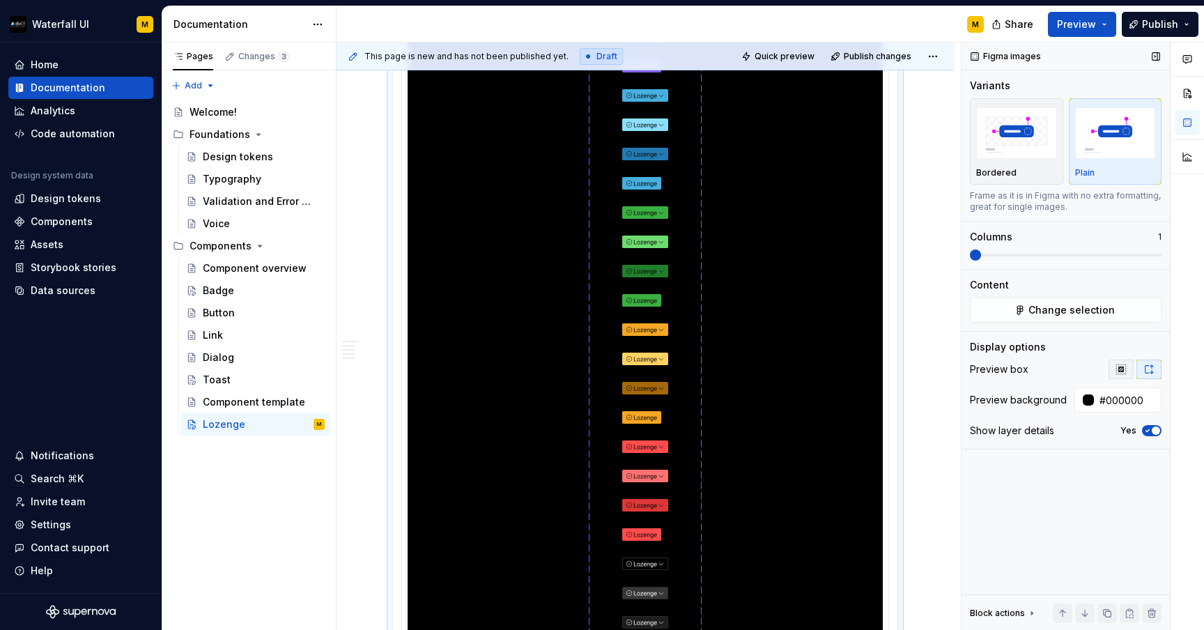
click at [1117, 372] on icon "button" at bounding box center [1121, 369] width 9 height 9
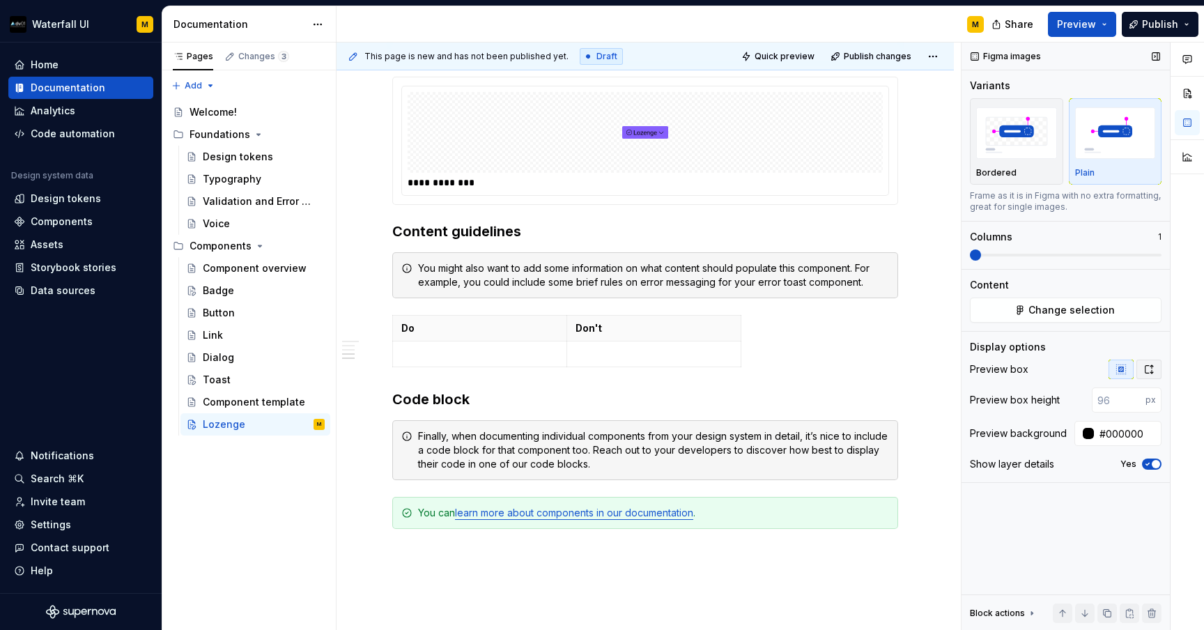
click at [1146, 370] on icon "button" at bounding box center [1150, 369] width 8 height 8
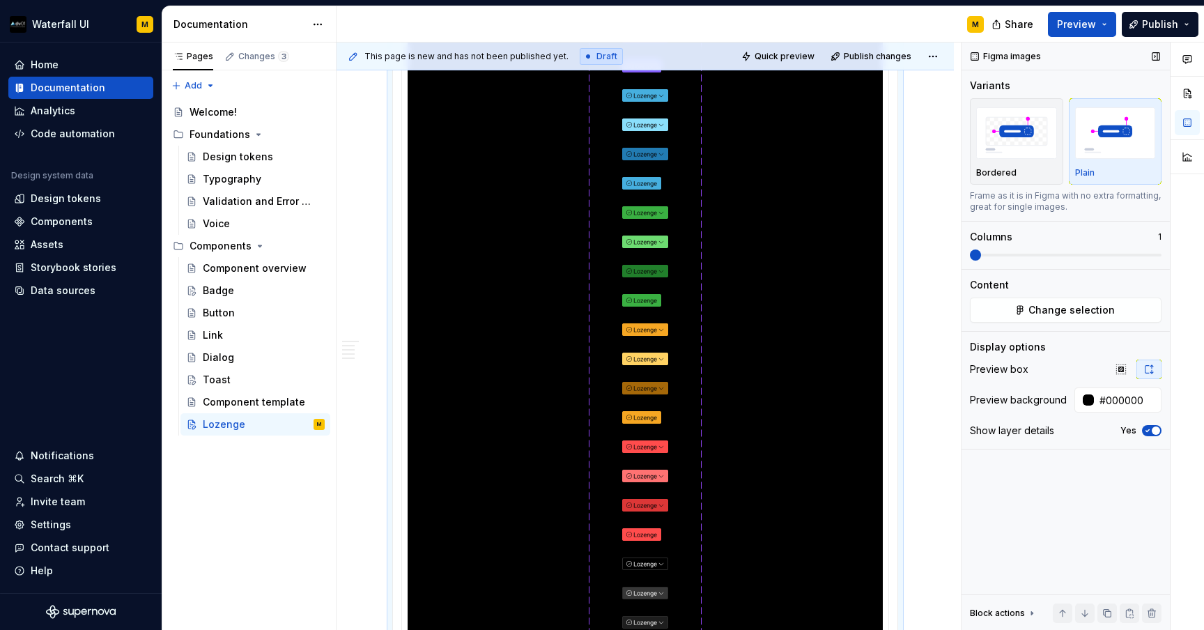
scroll to position [1052, 0]
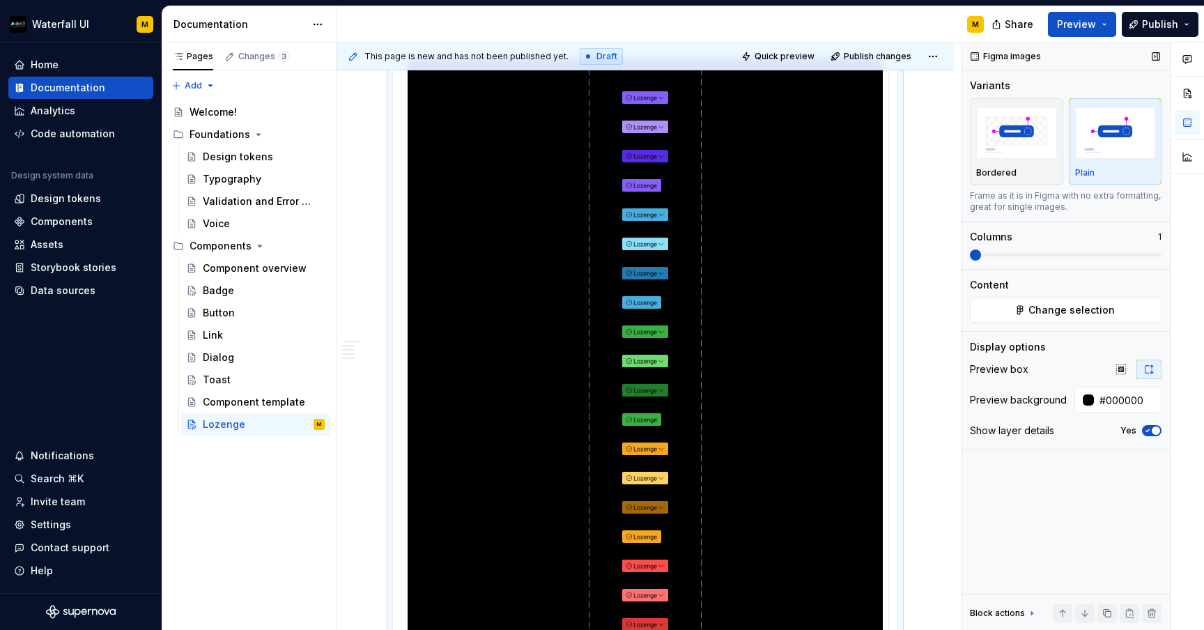
click at [980, 250] on span at bounding box center [975, 255] width 11 height 11
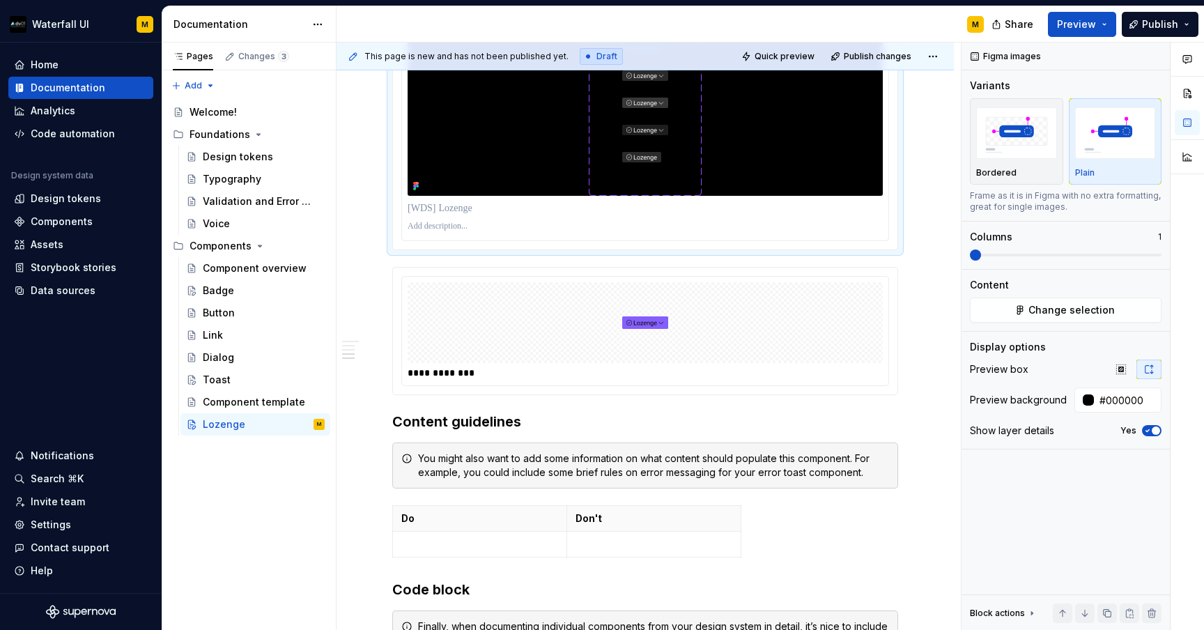
scroll to position [1899, 0]
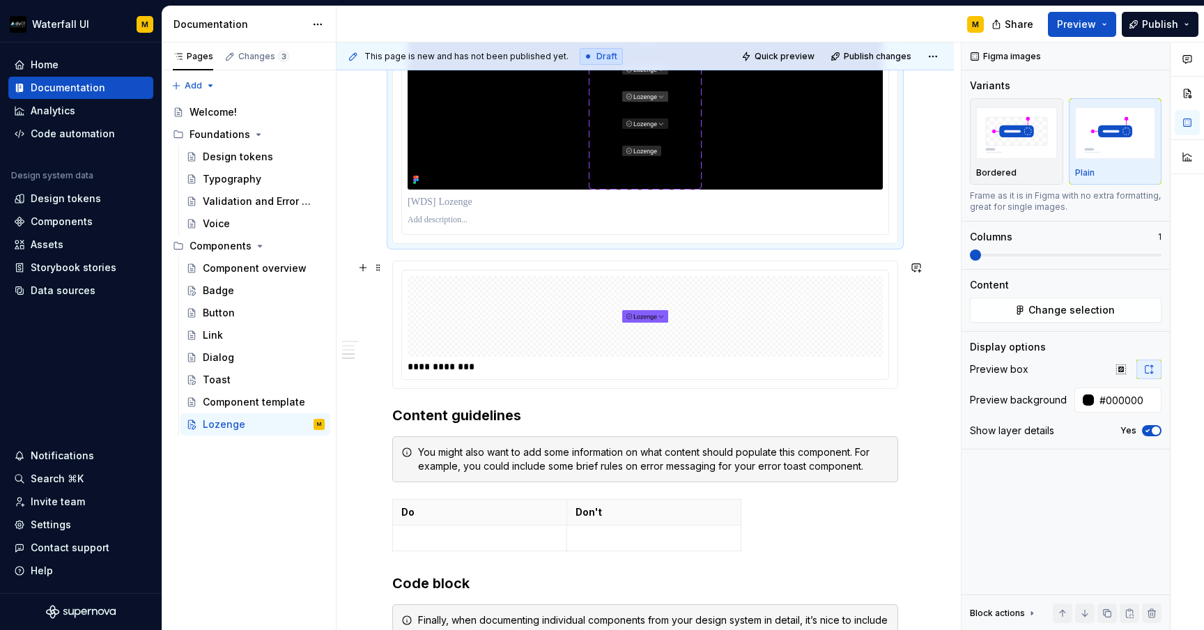
click at [516, 316] on div at bounding box center [645, 316] width 475 height 81
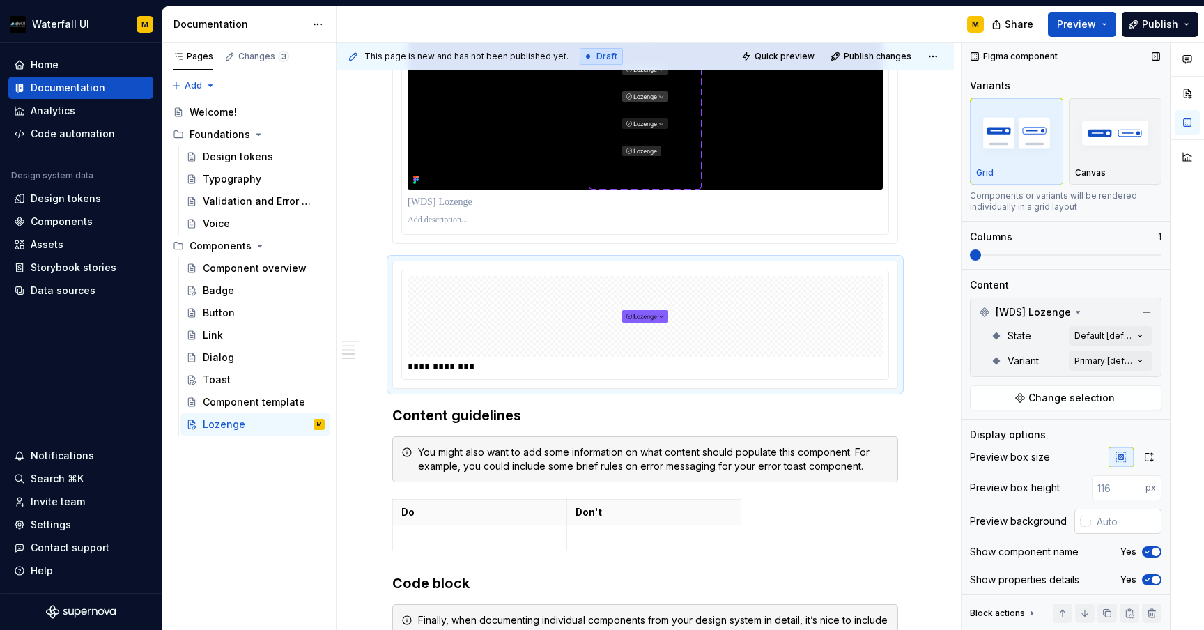
type textarea "*"
click at [1082, 521] on div at bounding box center [1085, 521] width 11 height 11
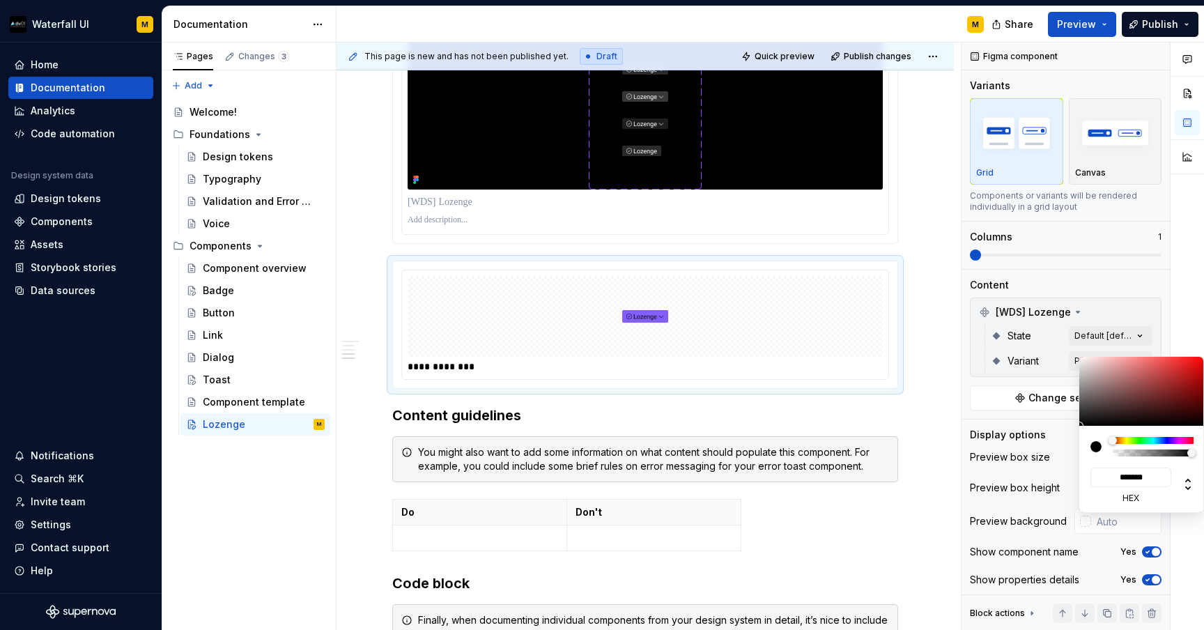
type input "#171313"
type input "*******"
type input "#1A1515"
type input "*******"
type input "#1A1717"
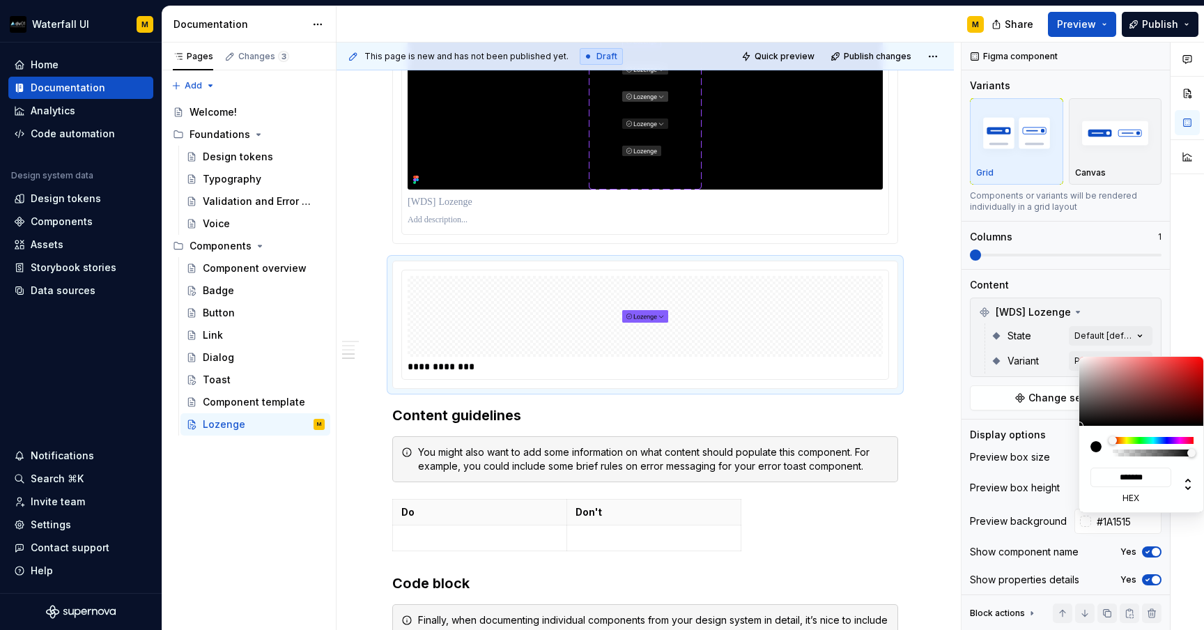
type input "*******"
type input "#121212"
type input "*******"
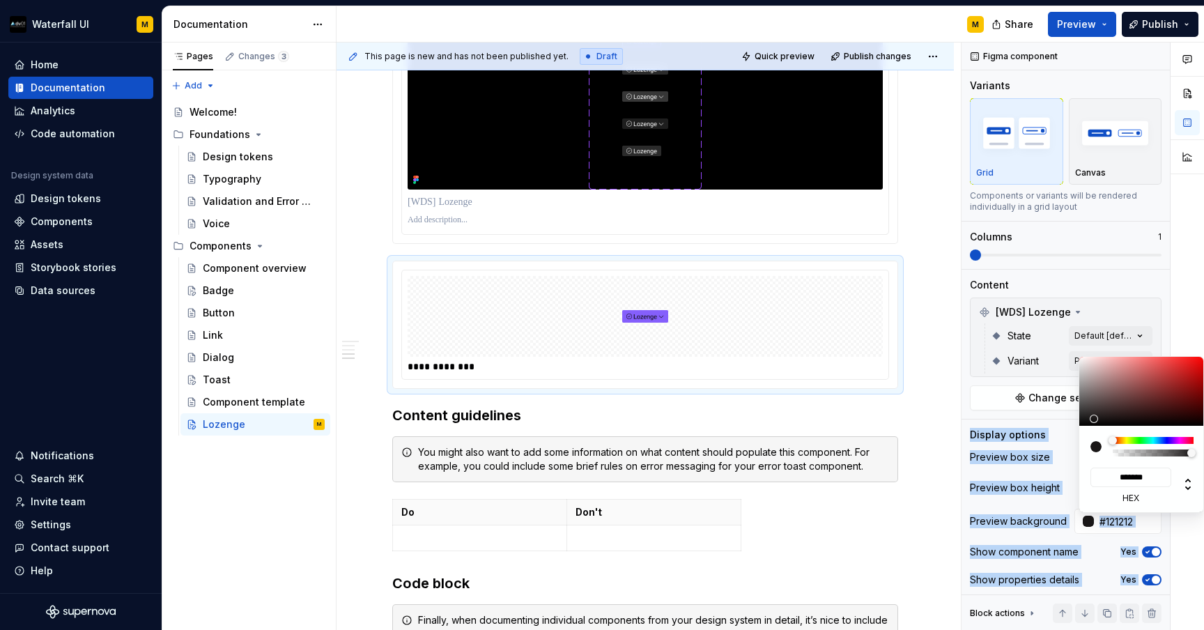
type input "#000000"
type input "*******"
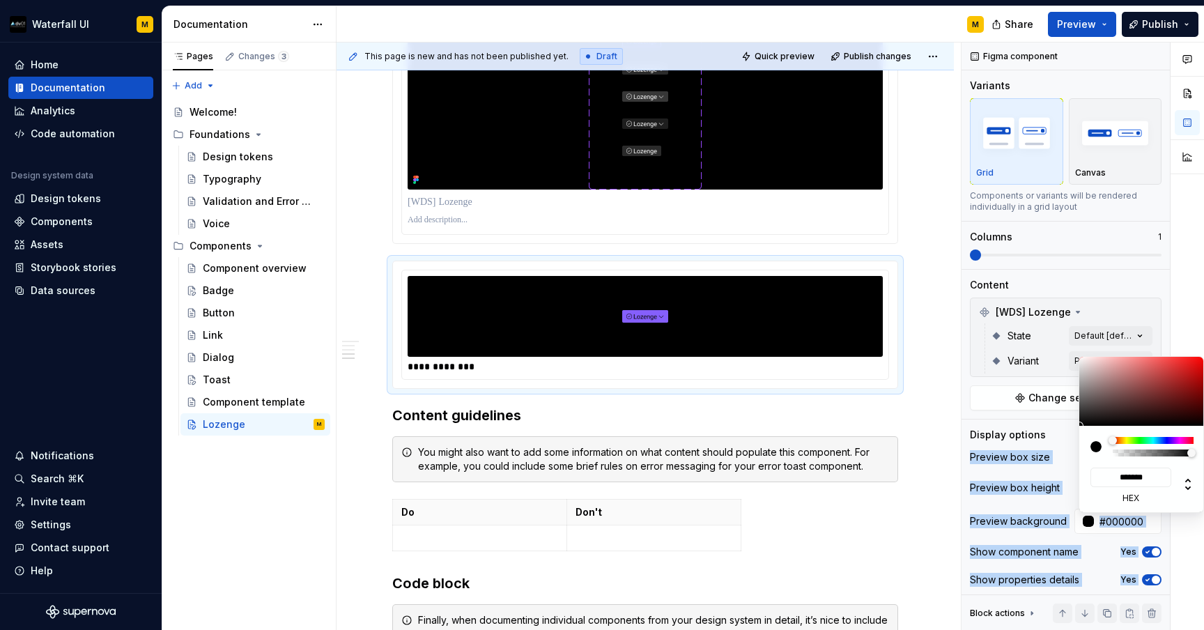
drag, startPoint x: 1102, startPoint y: 420, endPoint x: 1064, endPoint y: 431, distance: 40.1
click at [1064, 431] on body "Waterfall UI M Home Documentation Analytics Code automation Design system data …" at bounding box center [602, 315] width 1204 height 630
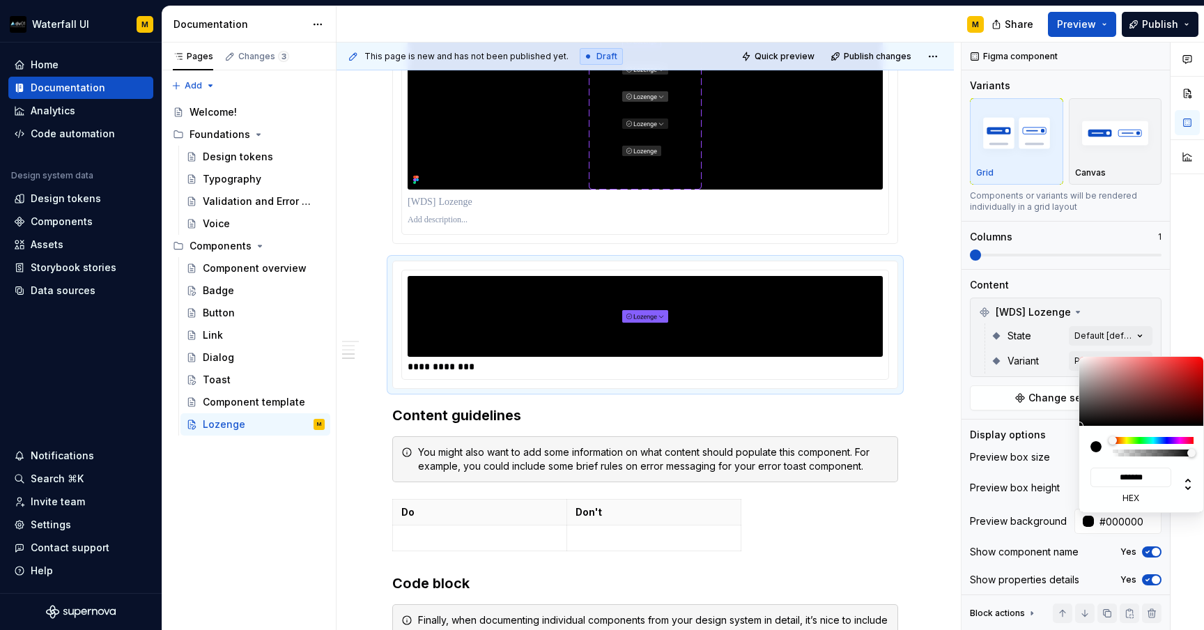
click at [1036, 436] on div "Comments Open comments No comments yet Select ‘Comment’ from the block context …" at bounding box center [1083, 337] width 243 height 588
click at [1061, 338] on div "Comments Open comments No comments yet Select ‘Comment’ from the block context …" at bounding box center [1083, 337] width 243 height 588
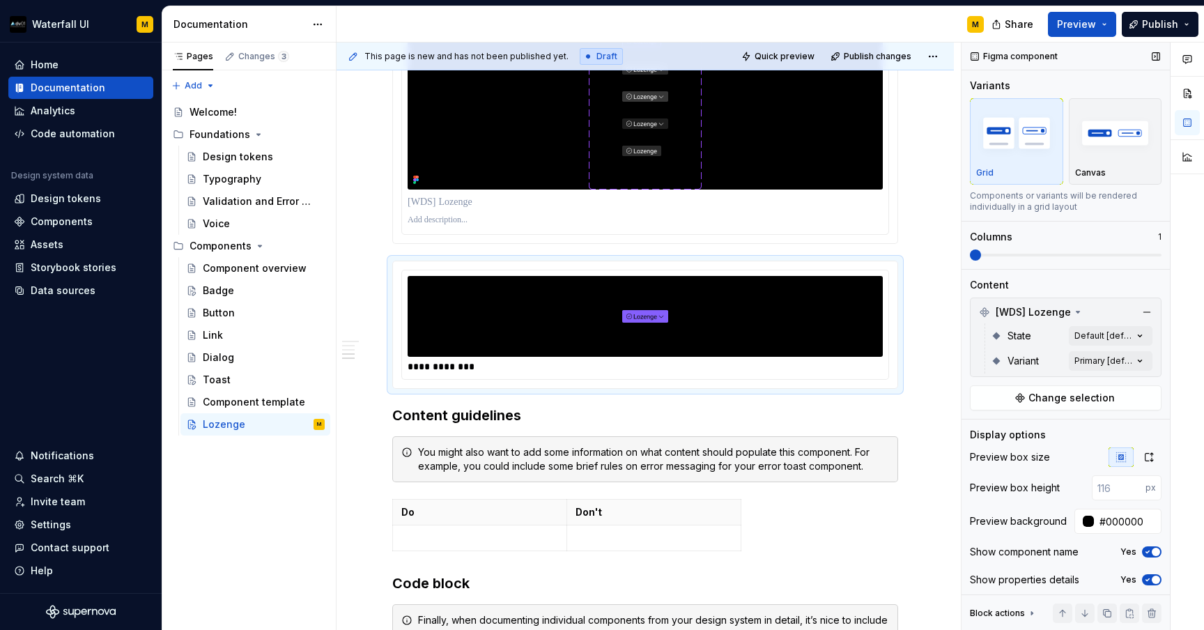
scroll to position [31, 0]
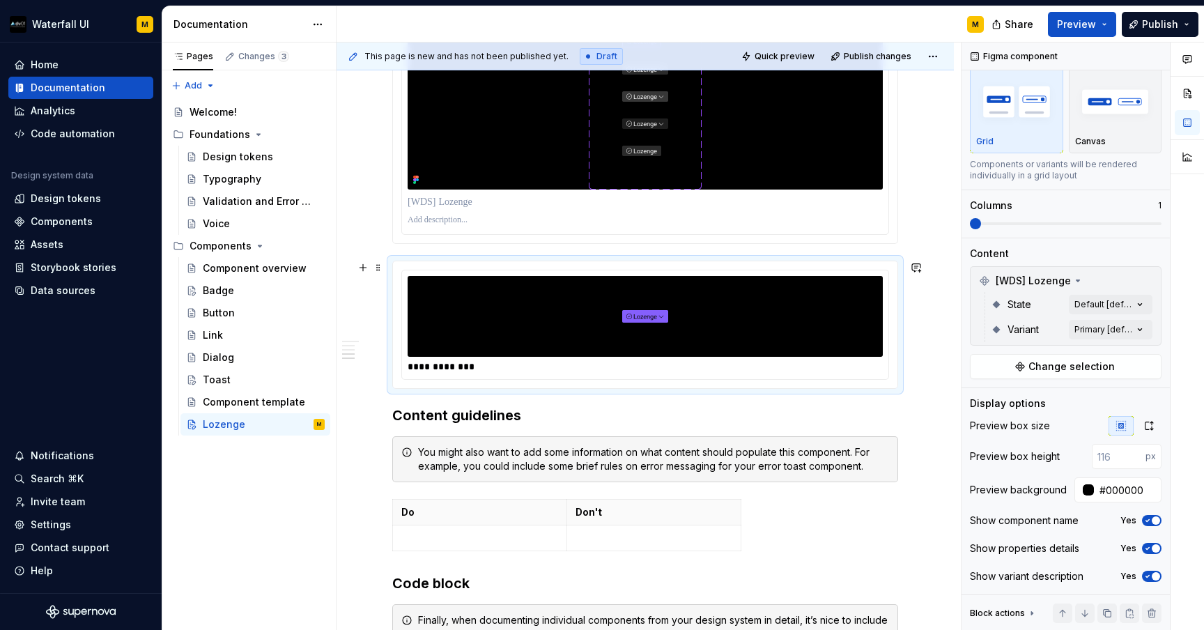
click at [437, 261] on div "**********" at bounding box center [645, 325] width 506 height 128
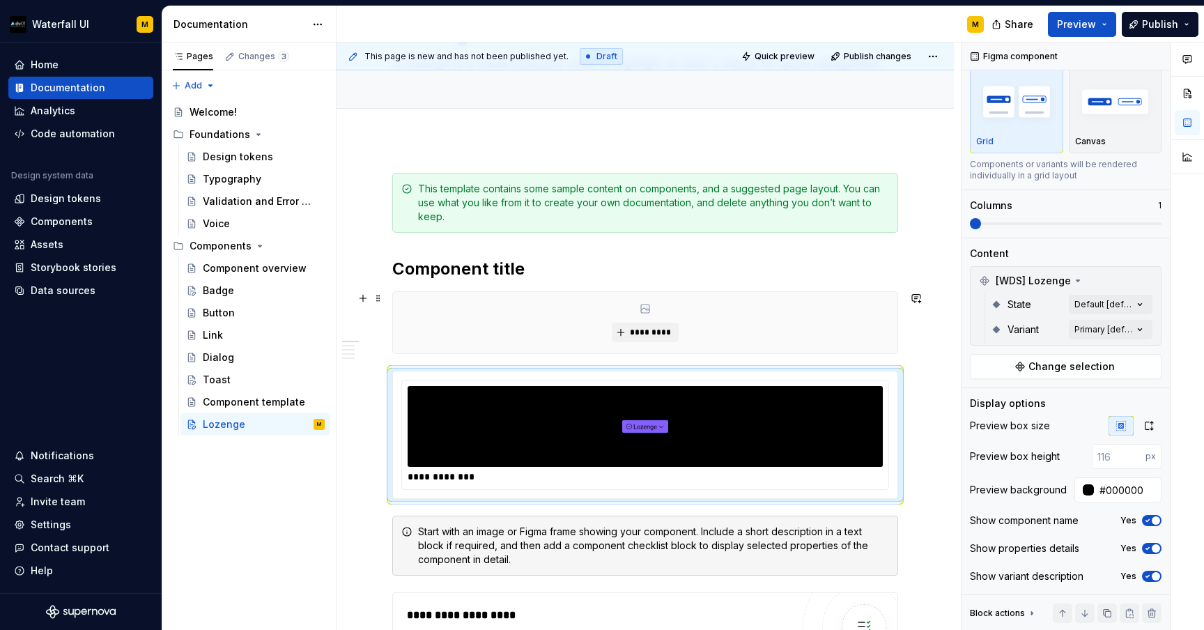
scroll to position [114, 0]
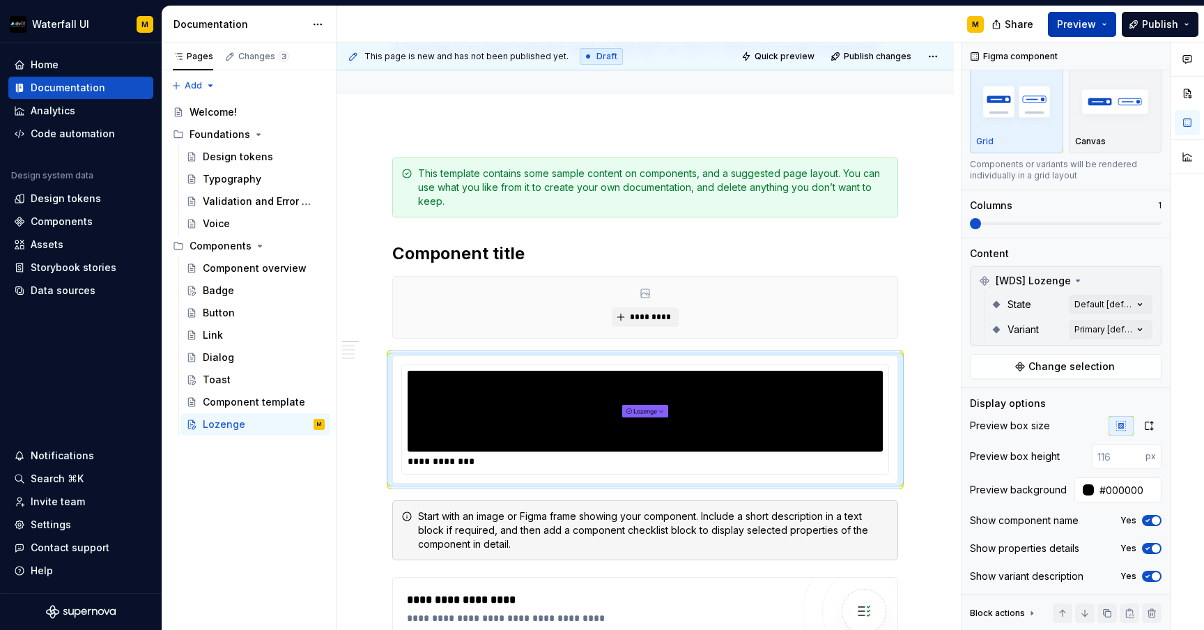
click at [1057, 25] on button "Preview" at bounding box center [1082, 24] width 68 height 25
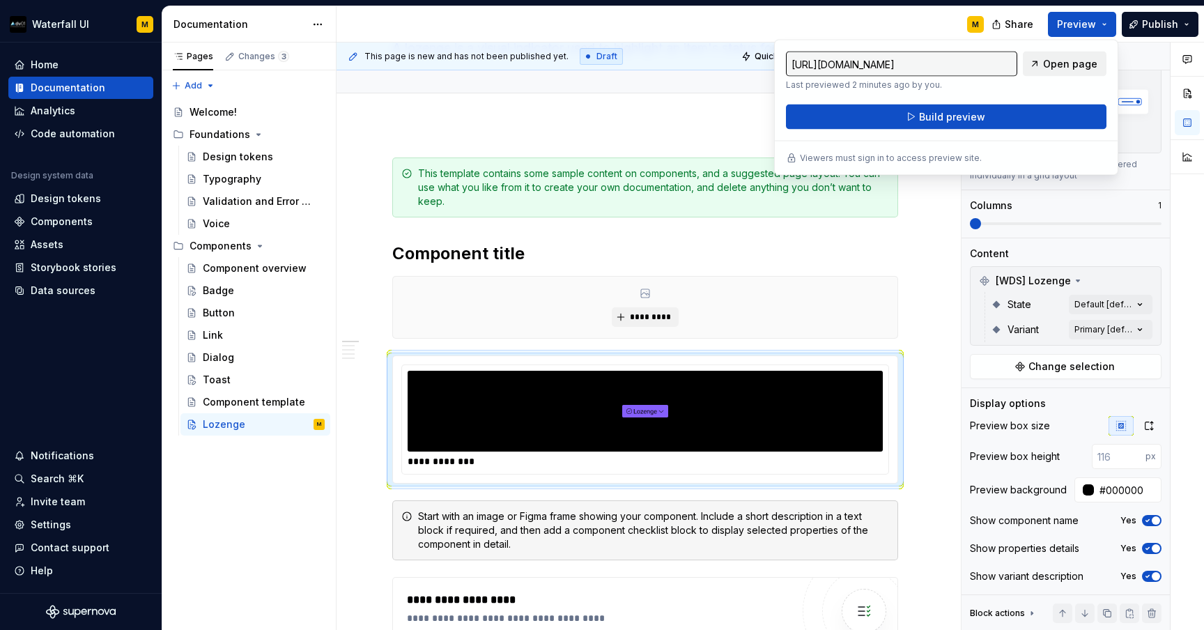
click at [1037, 61] on link "Open page" at bounding box center [1065, 64] width 84 height 25
type textarea "*"
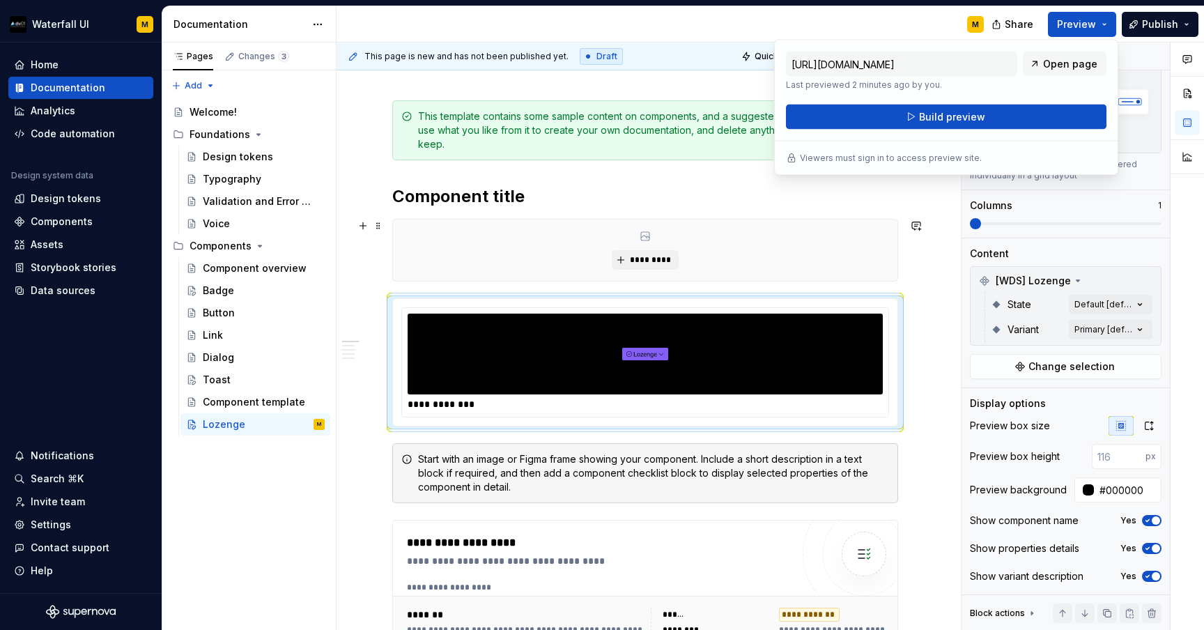
scroll to position [113, 0]
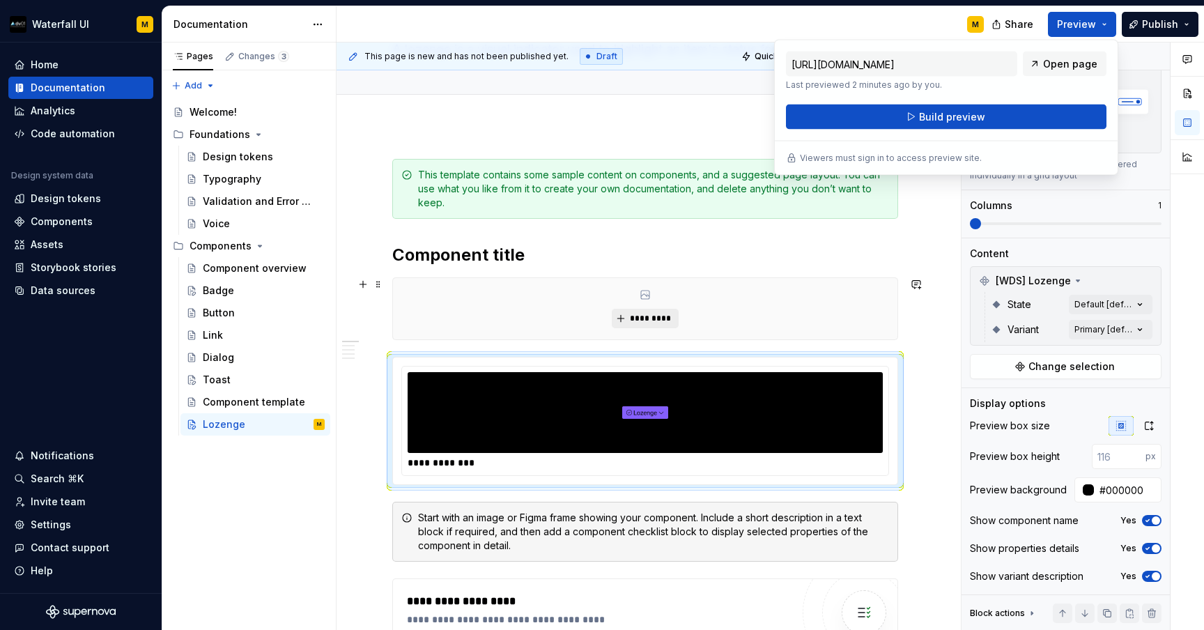
click at [663, 310] on button "*********" at bounding box center [645, 319] width 66 height 20
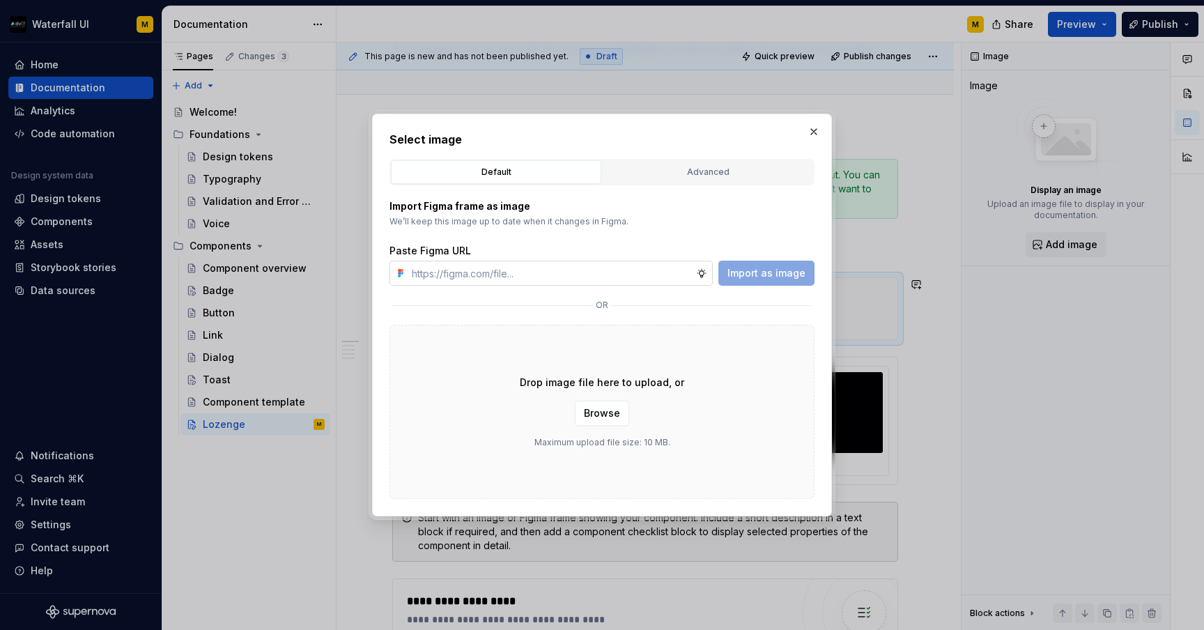
click at [684, 273] on input "text" at bounding box center [551, 273] width 290 height 25
click at [664, 176] on div "Advanced" at bounding box center [708, 172] width 201 height 14
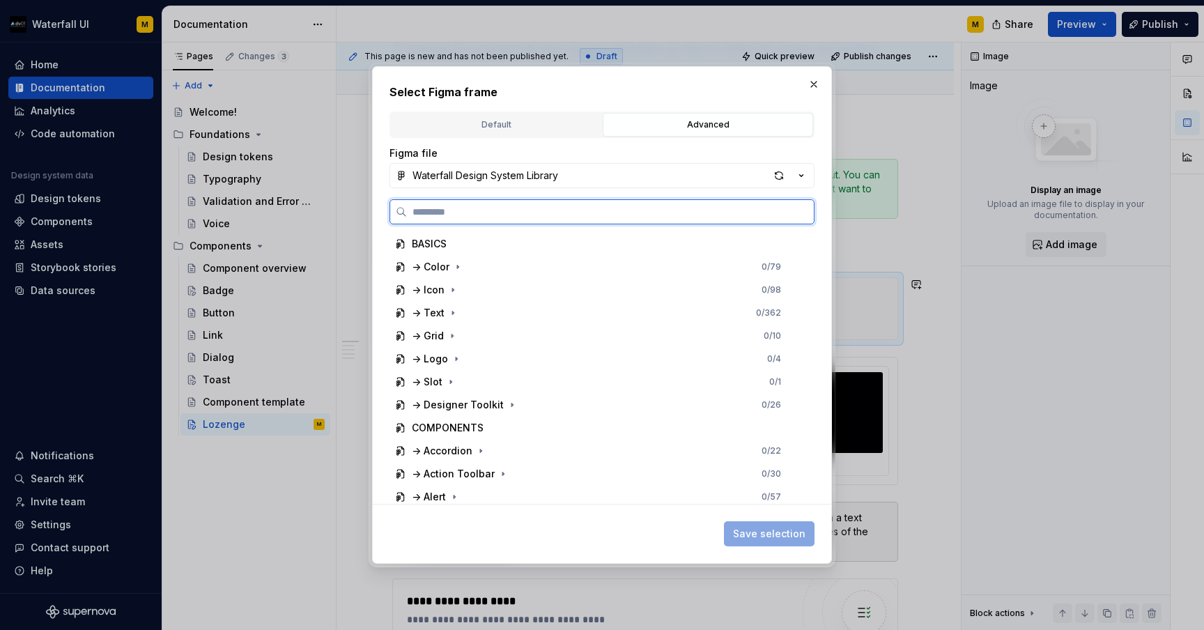
click at [538, 212] on input "search" at bounding box center [610, 212] width 407 height 14
type input "*"
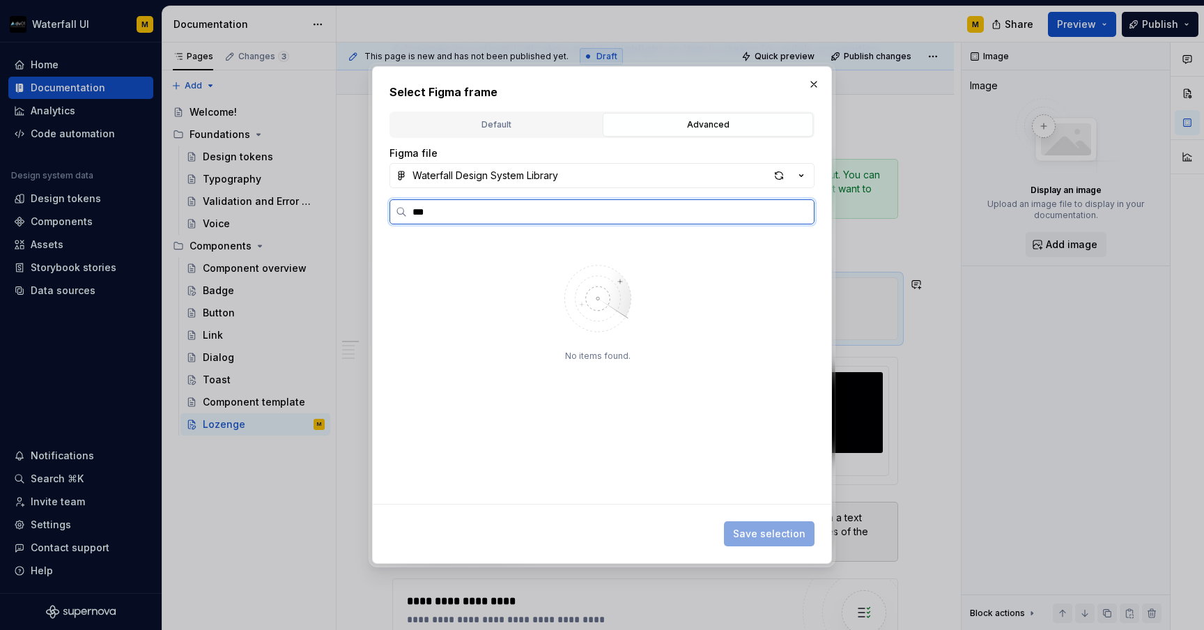
type input "***"
click at [493, 291] on div "[WDS] Loz enge" at bounding box center [461, 290] width 72 height 14
click at [487, 293] on div "[WDS] Loz enge" at bounding box center [461, 290] width 72 height 14
click at [431, 292] on div "[WDS] Loz enge" at bounding box center [461, 290] width 72 height 14
click at [431, 272] on mark "Loz" at bounding box center [433, 267] width 17 height 12
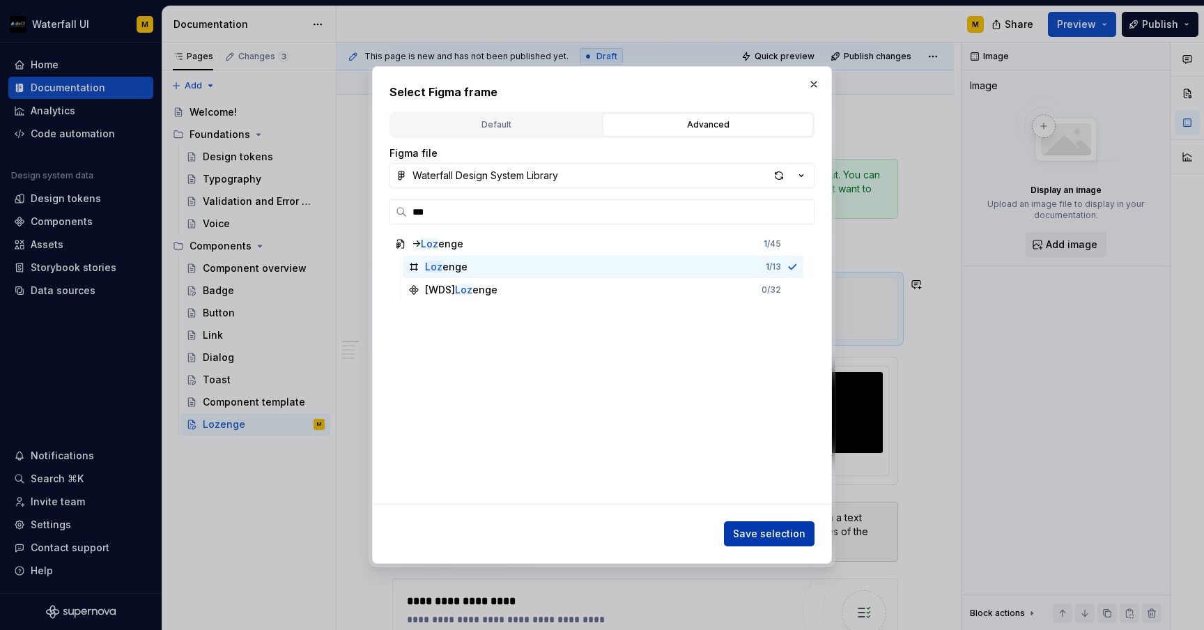
click at [753, 533] on span "Save selection" at bounding box center [769, 534] width 72 height 14
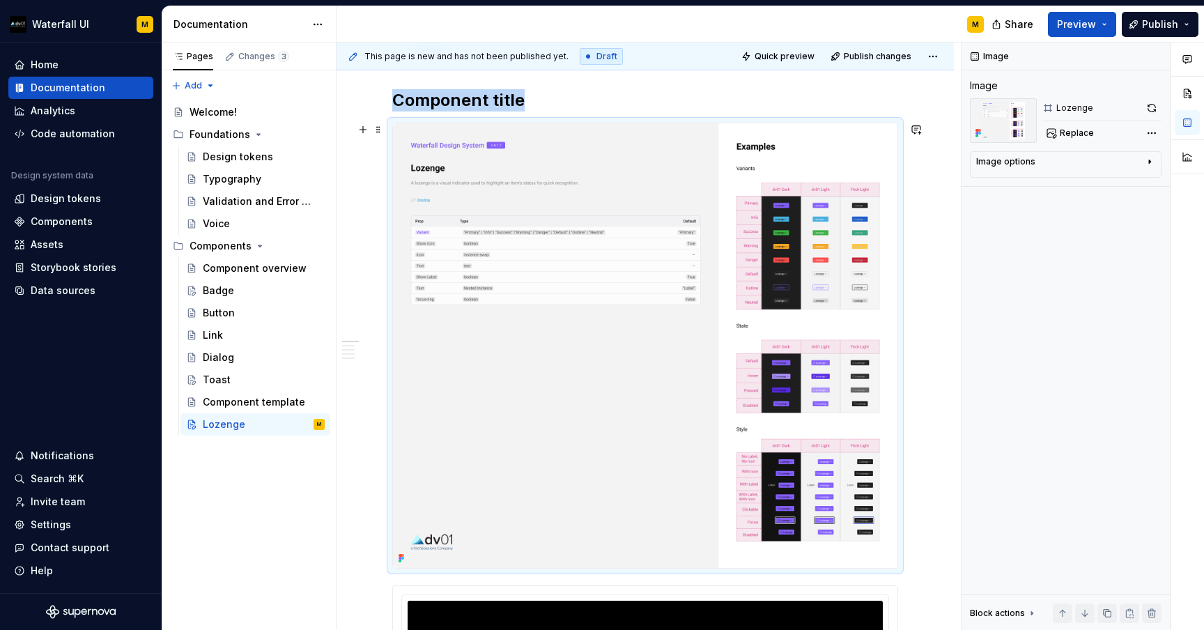
scroll to position [292, 0]
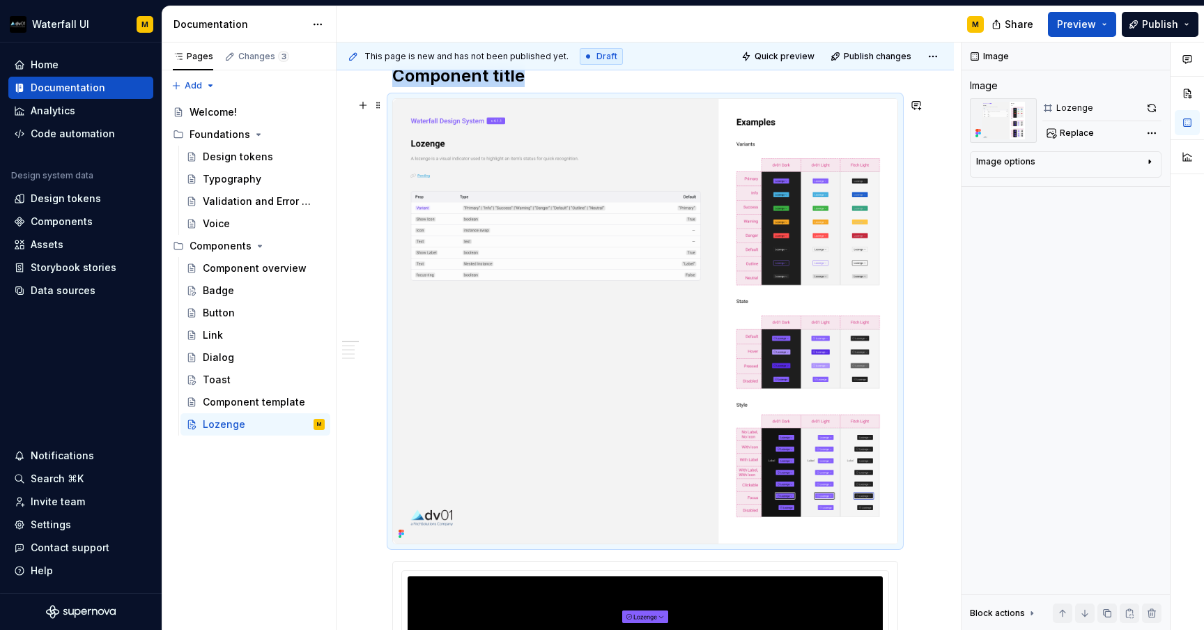
click at [562, 367] on img at bounding box center [645, 321] width 505 height 445
click at [677, 158] on img at bounding box center [645, 321] width 505 height 445
click at [539, 115] on img at bounding box center [645, 321] width 505 height 445
click at [481, 137] on img at bounding box center [645, 321] width 505 height 445
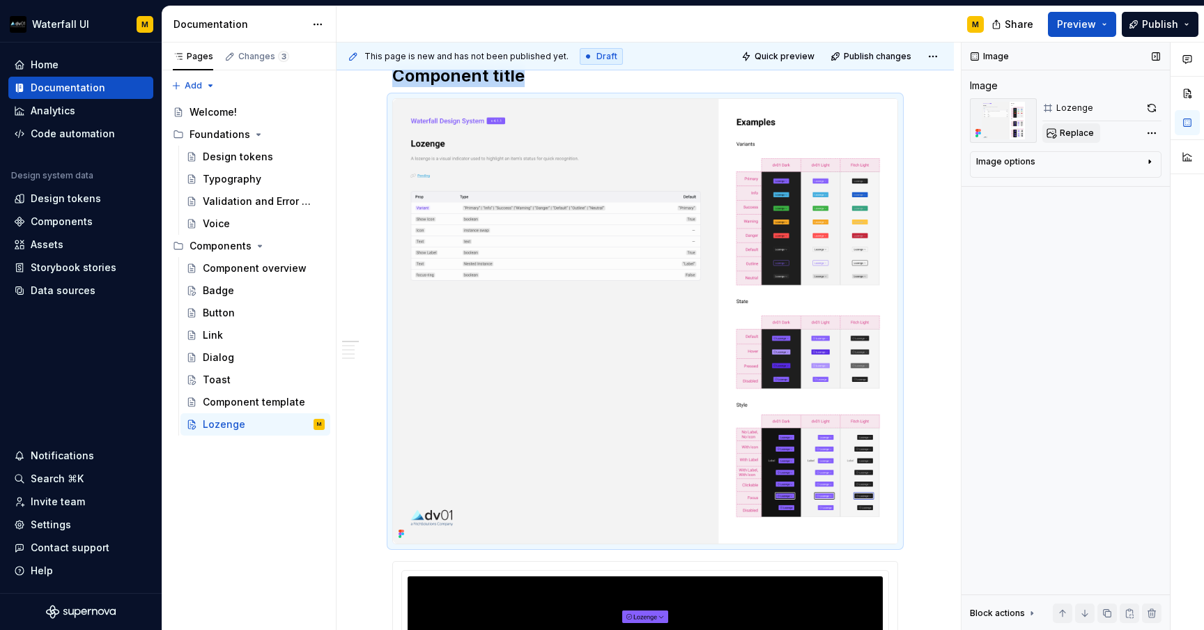
click at [1062, 130] on span "Replace" at bounding box center [1077, 133] width 34 height 11
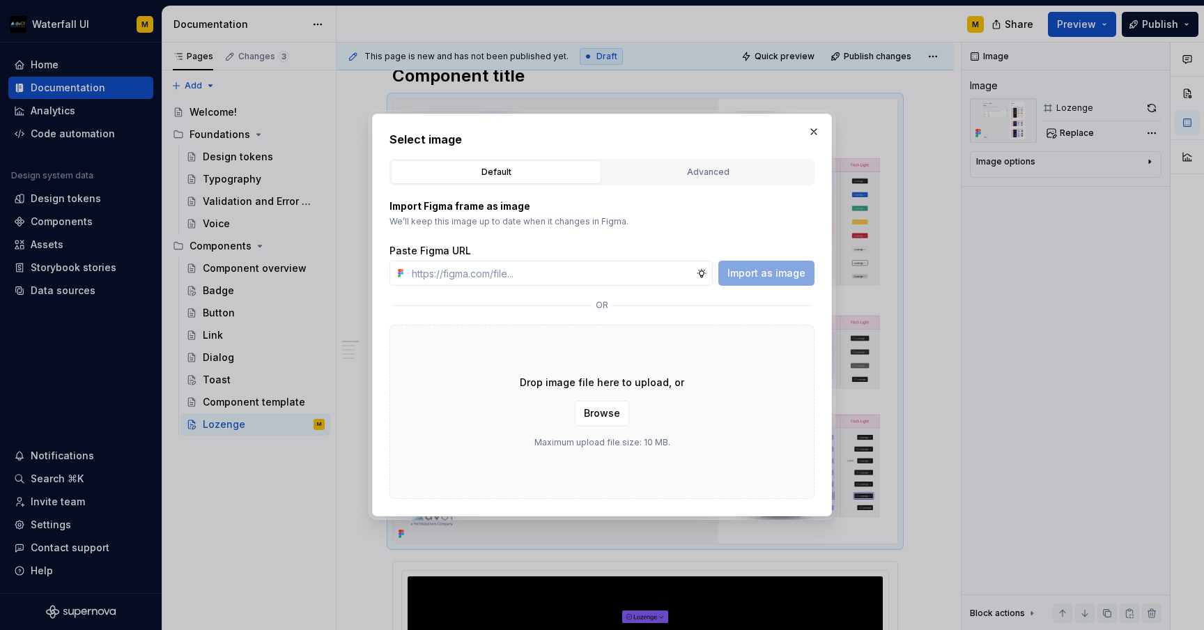
type textarea "*"
click at [646, 160] on button "Advanced" at bounding box center [708, 172] width 210 height 24
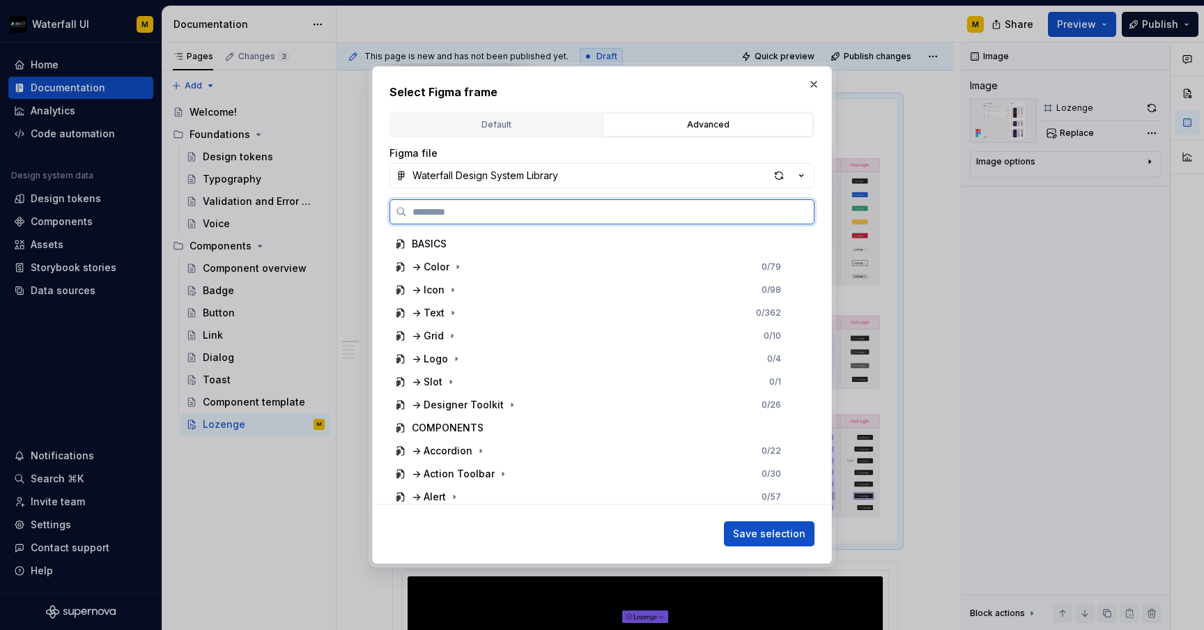
click at [535, 217] on input "search" at bounding box center [610, 212] width 407 height 14
type input "*"
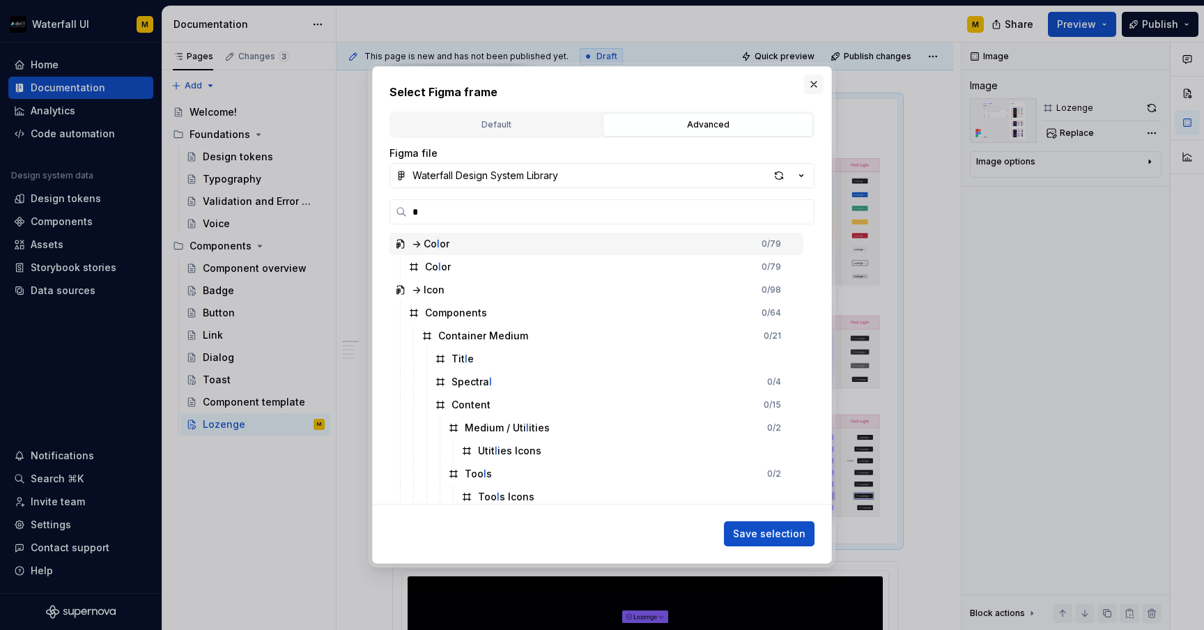
click at [807, 84] on button "button" at bounding box center [814, 85] width 20 height 20
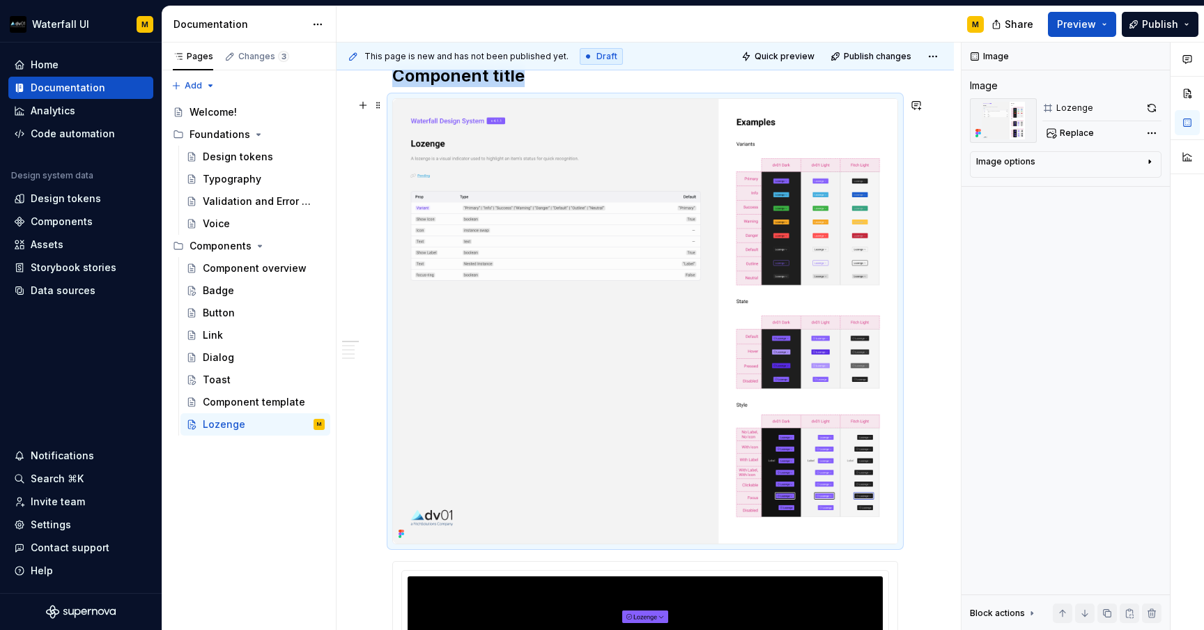
click at [818, 114] on img at bounding box center [645, 321] width 505 height 445
click at [479, 125] on img at bounding box center [645, 321] width 505 height 445
click at [379, 103] on span at bounding box center [378, 105] width 11 height 20
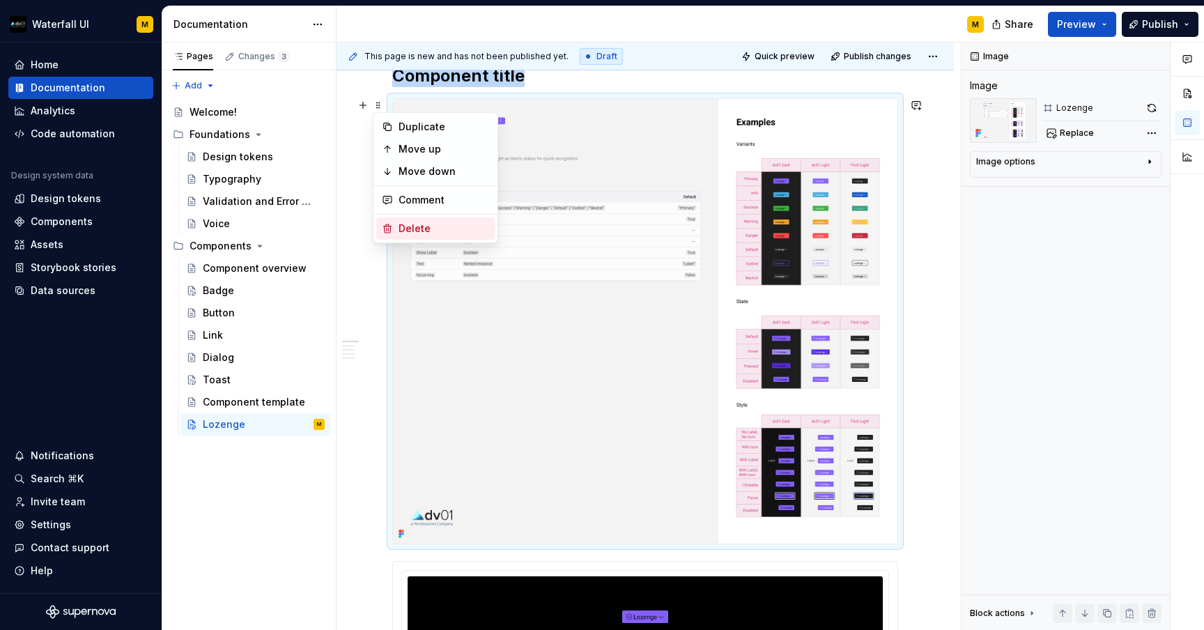
click at [389, 226] on icon at bounding box center [388, 228] width 8 height 8
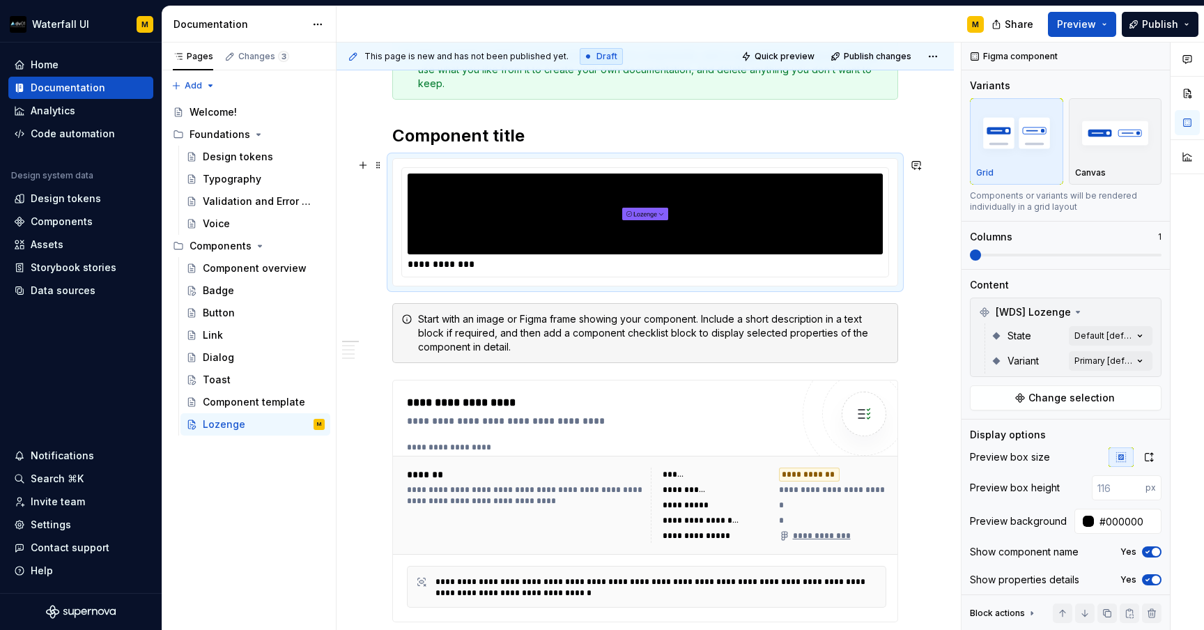
scroll to position [282, 0]
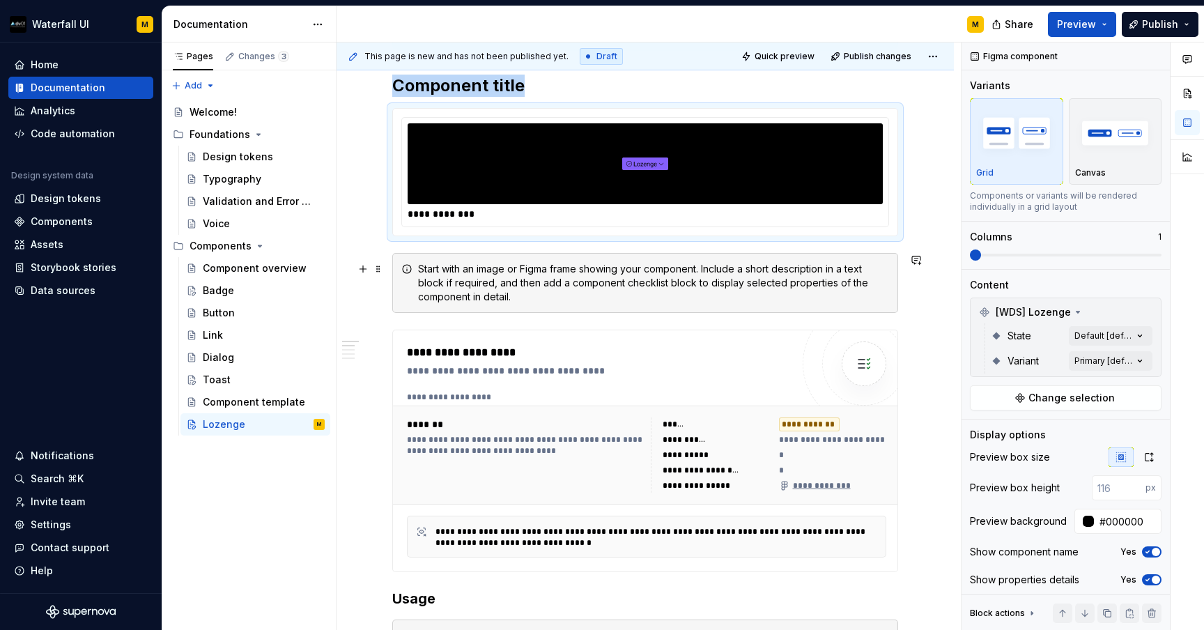
click at [406, 266] on icon at bounding box center [406, 268] width 11 height 11
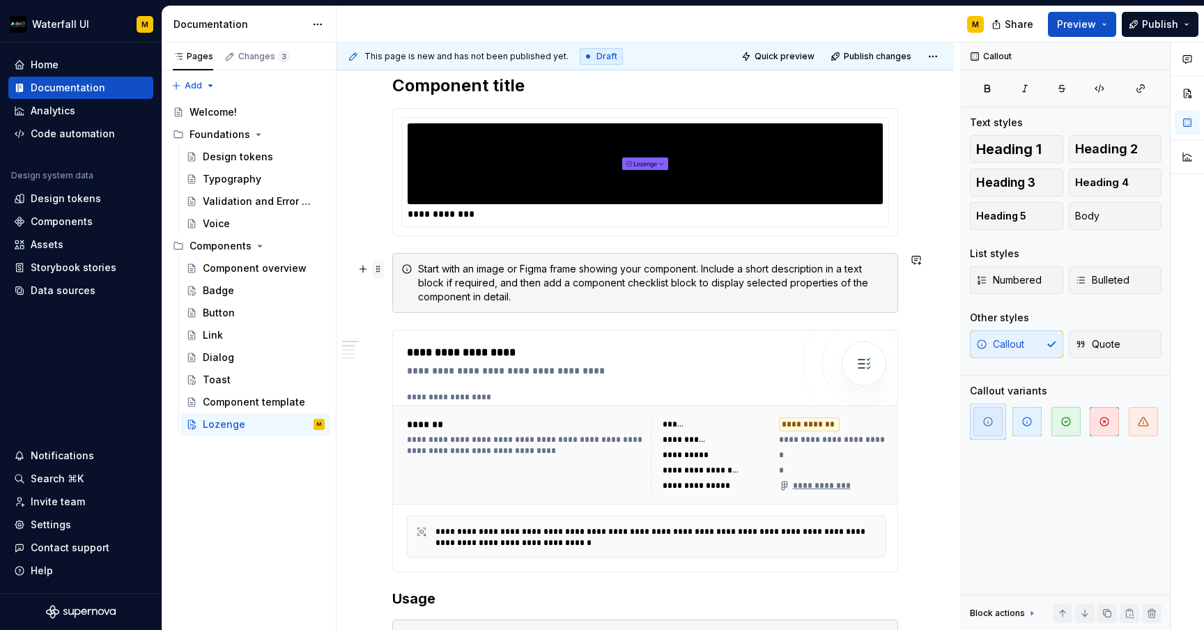
click at [378, 272] on span at bounding box center [378, 269] width 11 height 20
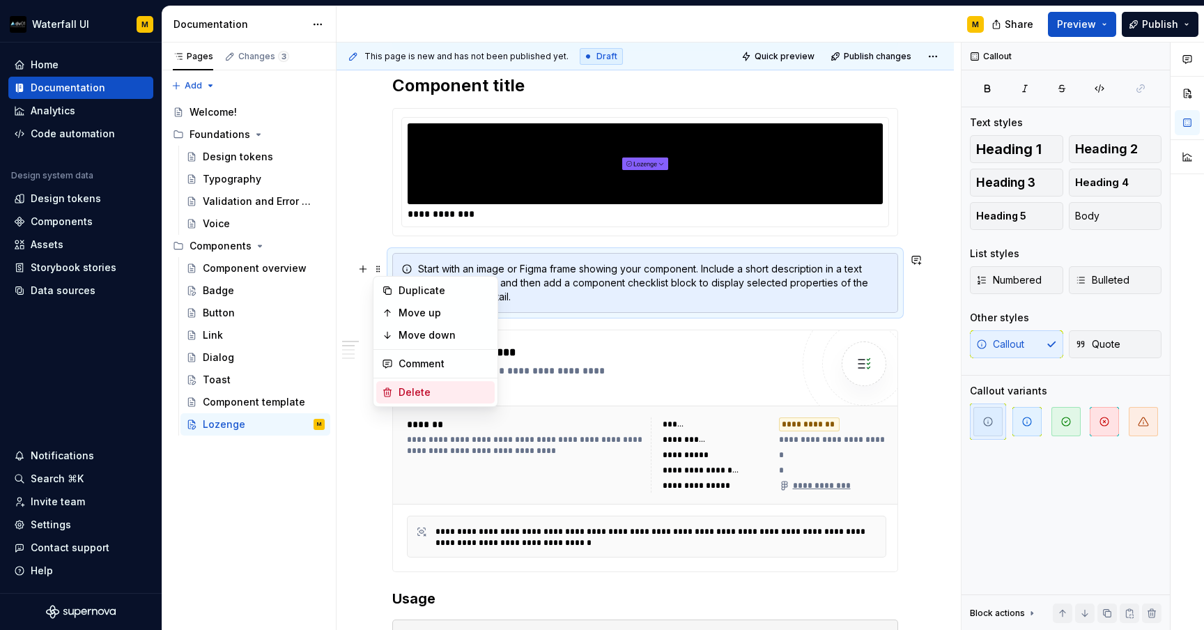
click at [397, 397] on div "Delete" at bounding box center [435, 392] width 118 height 22
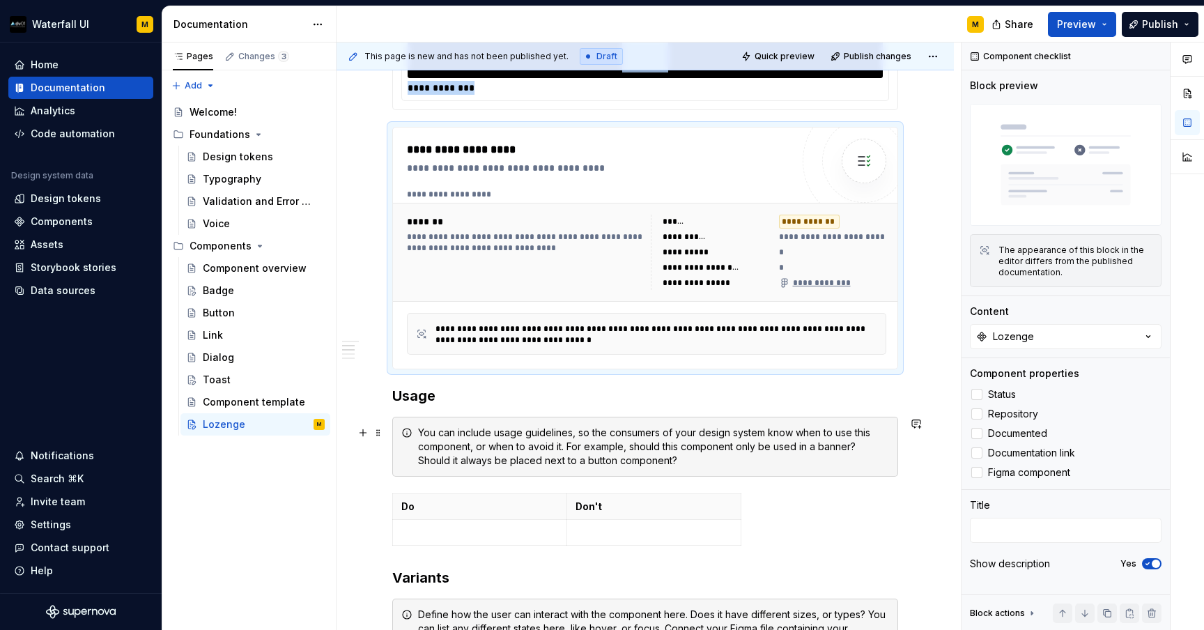
scroll to position [429, 0]
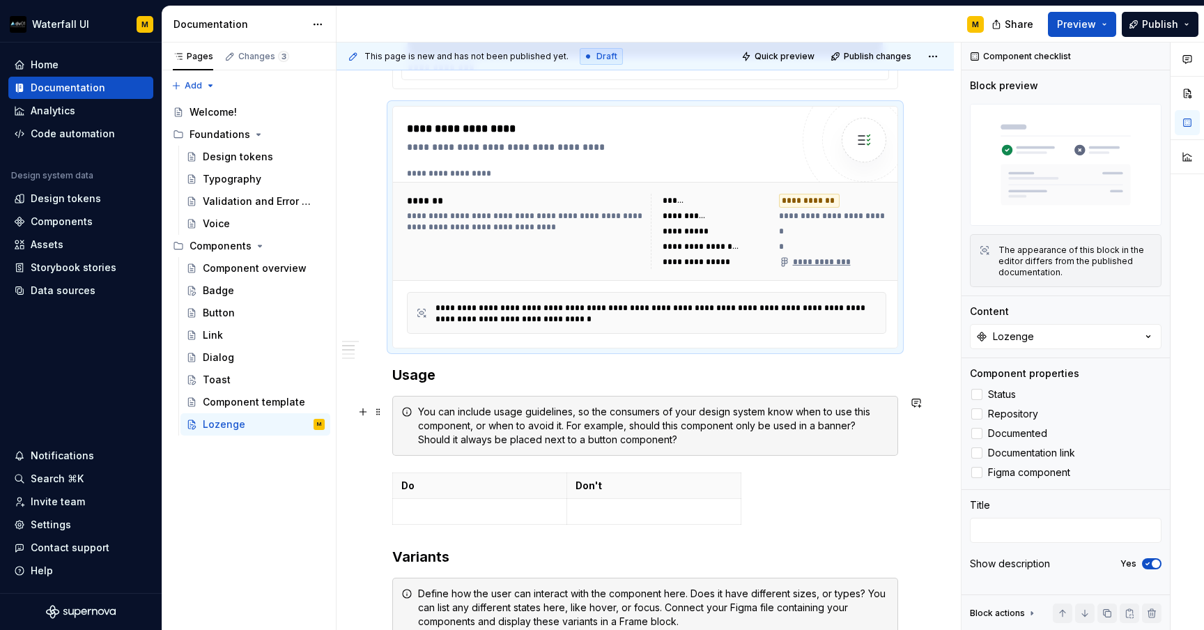
click at [412, 429] on div "You can include usage guidelines, so the consumers of your design system know w…" at bounding box center [645, 426] width 506 height 60
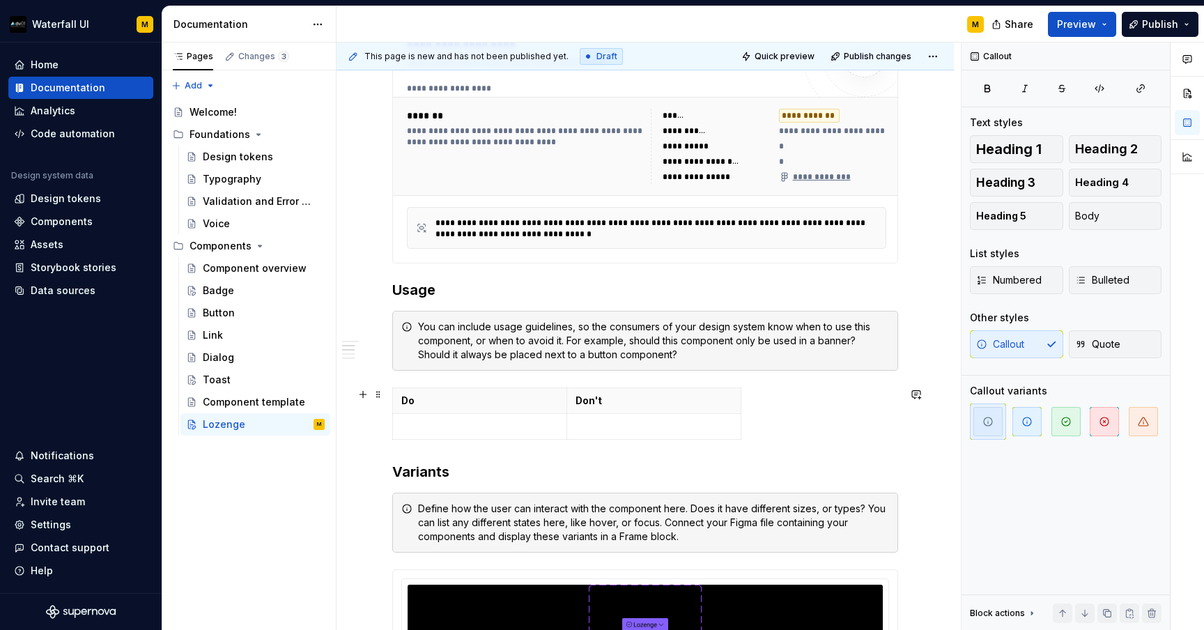
scroll to position [537, 0]
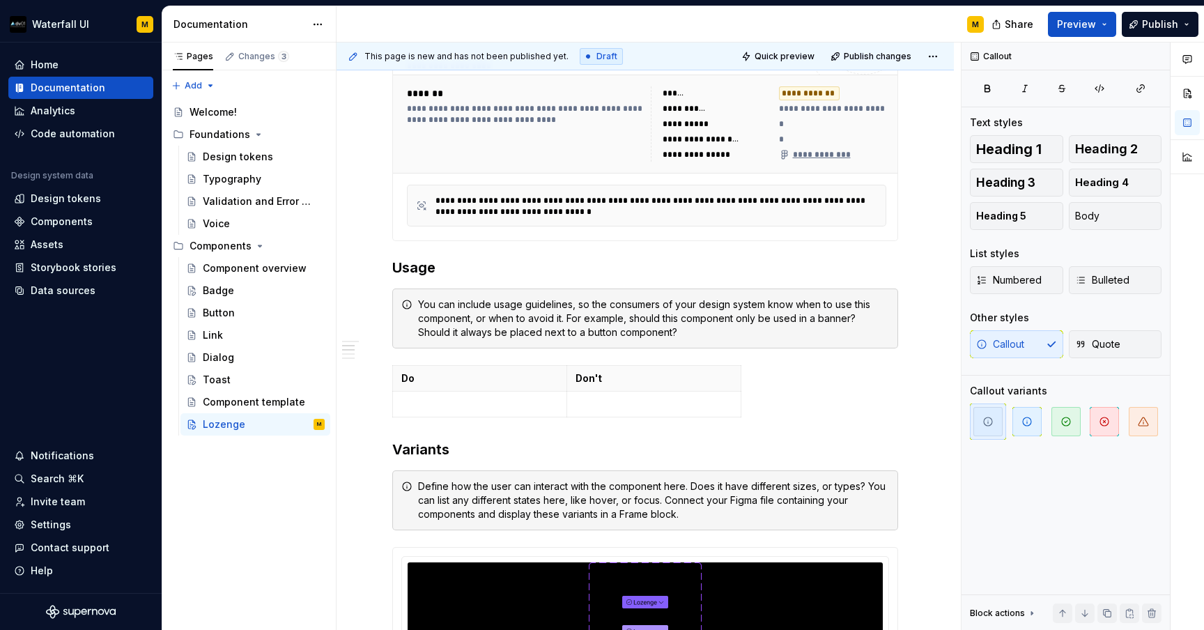
click at [420, 203] on icon at bounding box center [421, 205] width 11 height 11
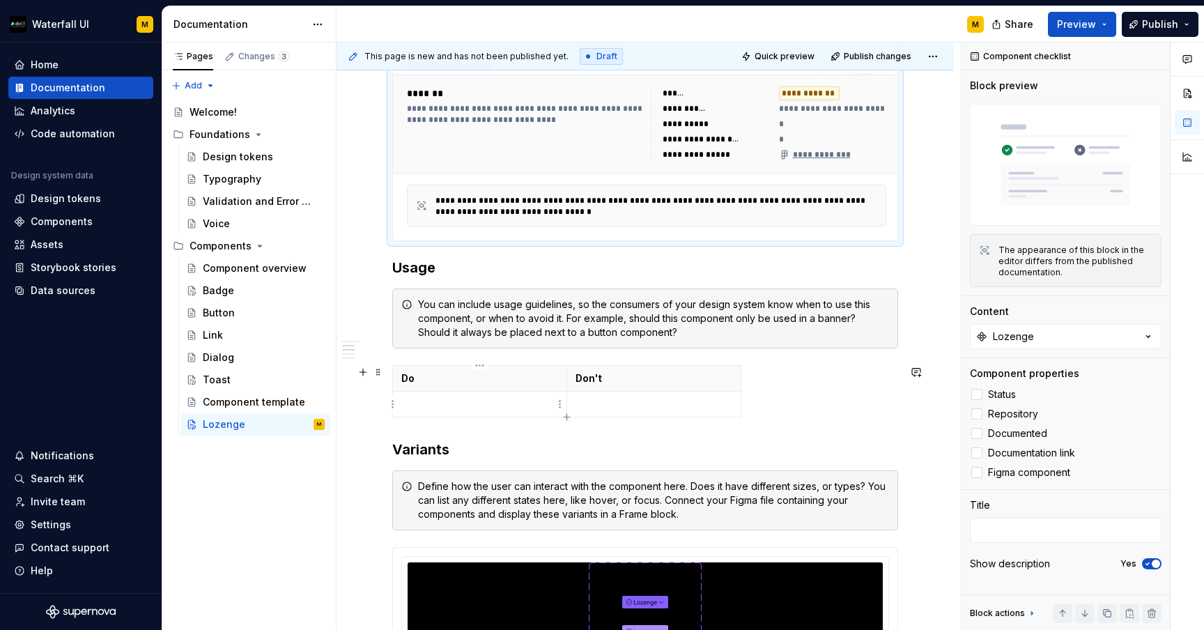
click at [430, 403] on p at bounding box center [479, 404] width 157 height 14
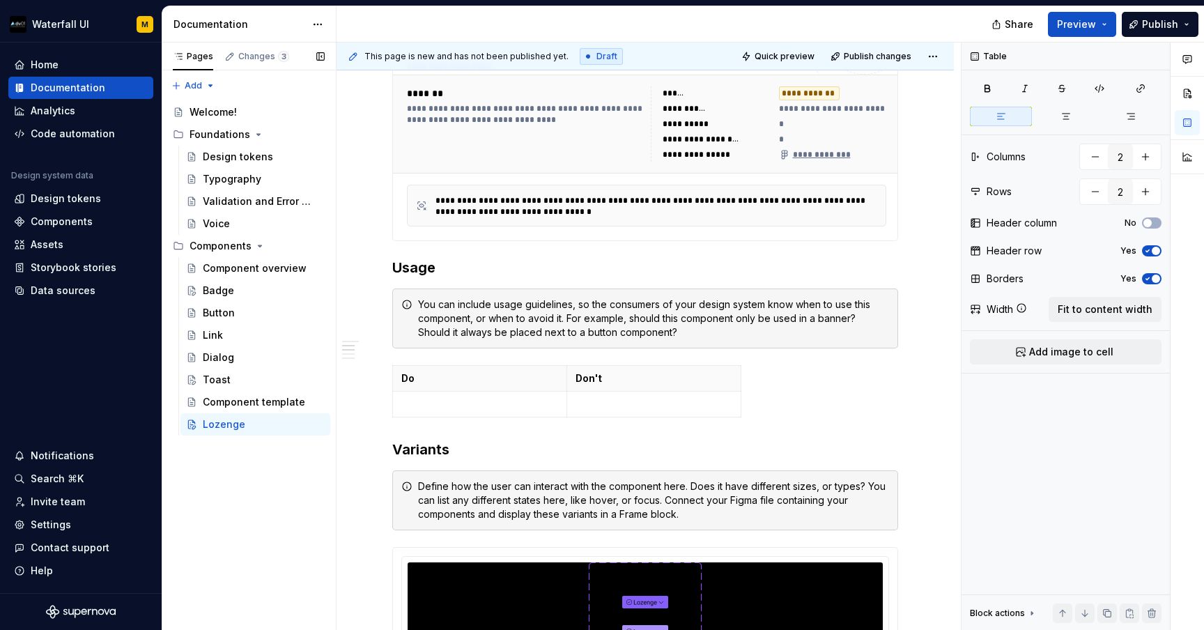
type textarea "*"
